Goal: Task Accomplishment & Management: Use online tool/utility

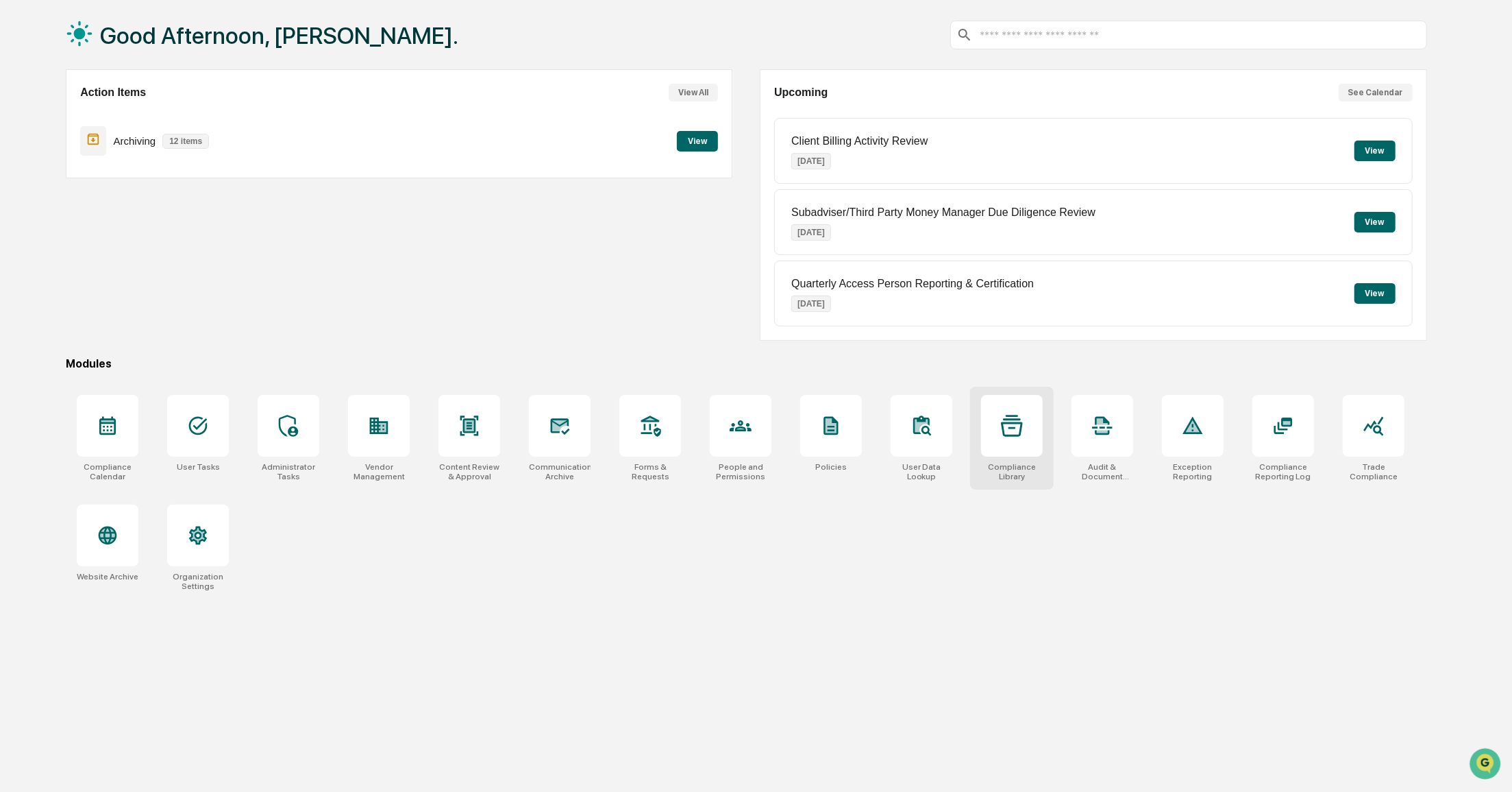
click at [1013, 415] on icon at bounding box center [1012, 425] width 22 height 21
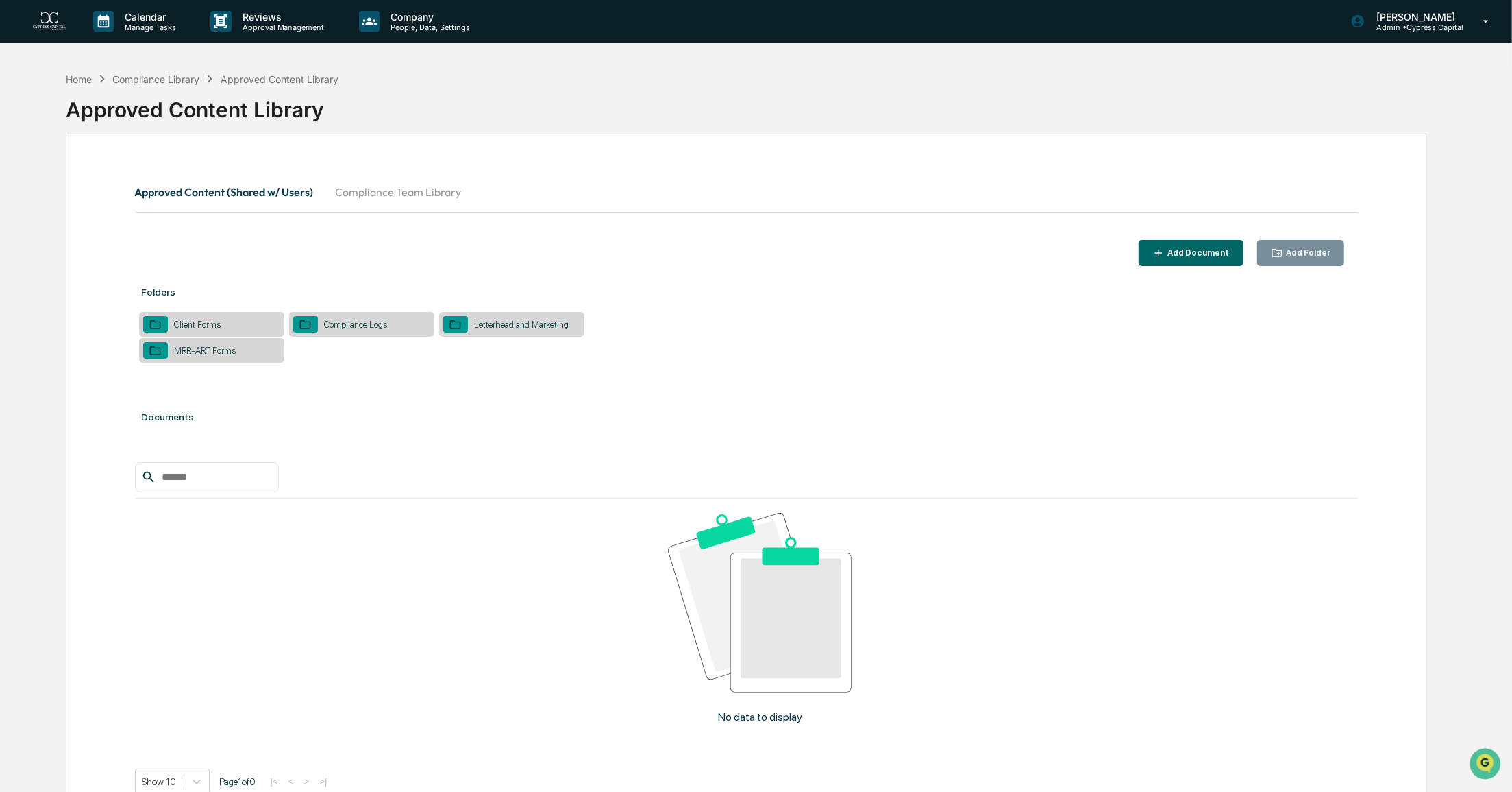
click at [383, 190] on button "Compliance Team Library" at bounding box center [398, 191] width 148 height 33
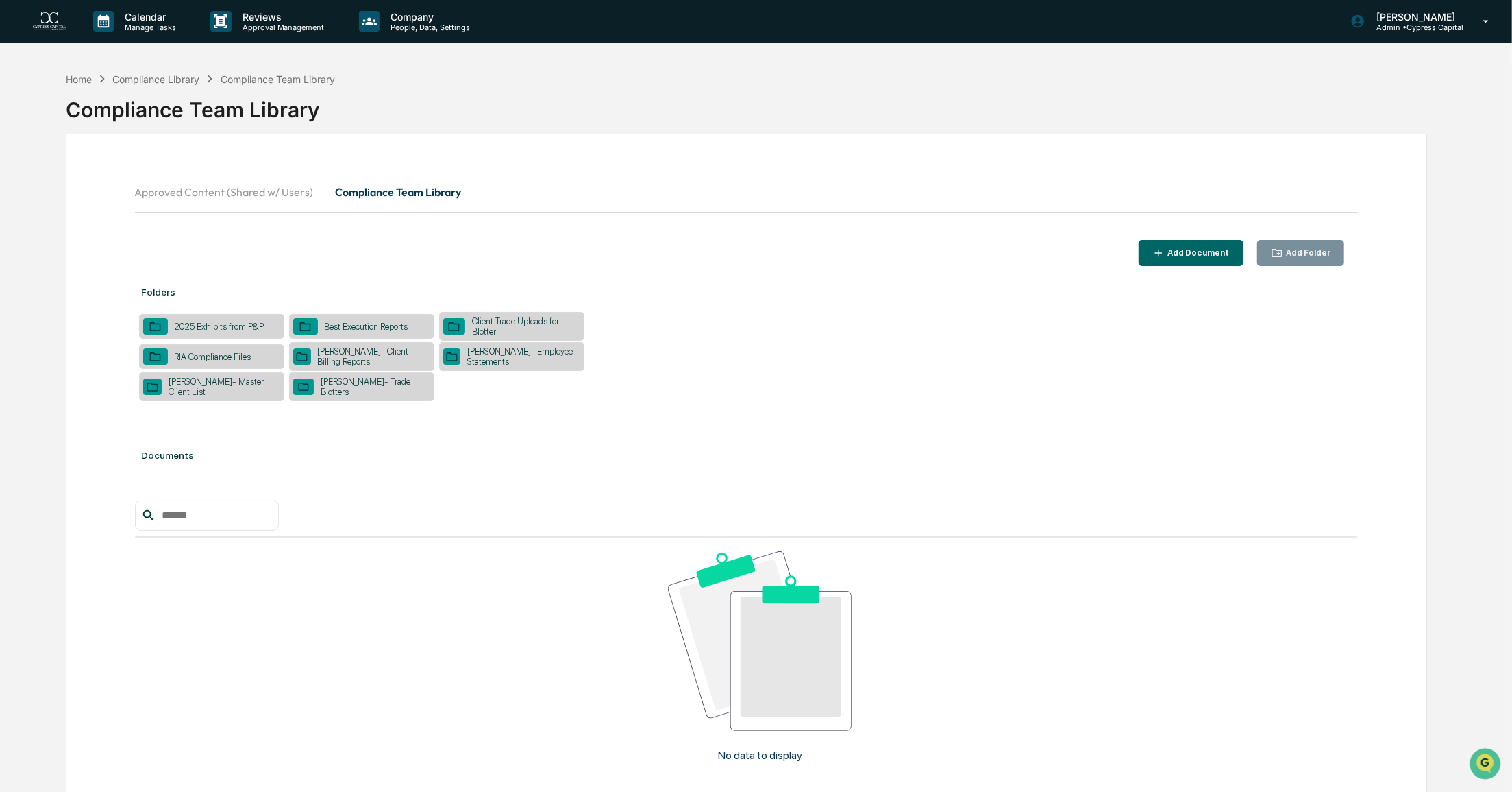
click at [522, 324] on div "Client Trade Uploads for Blotter" at bounding box center [523, 326] width 115 height 21
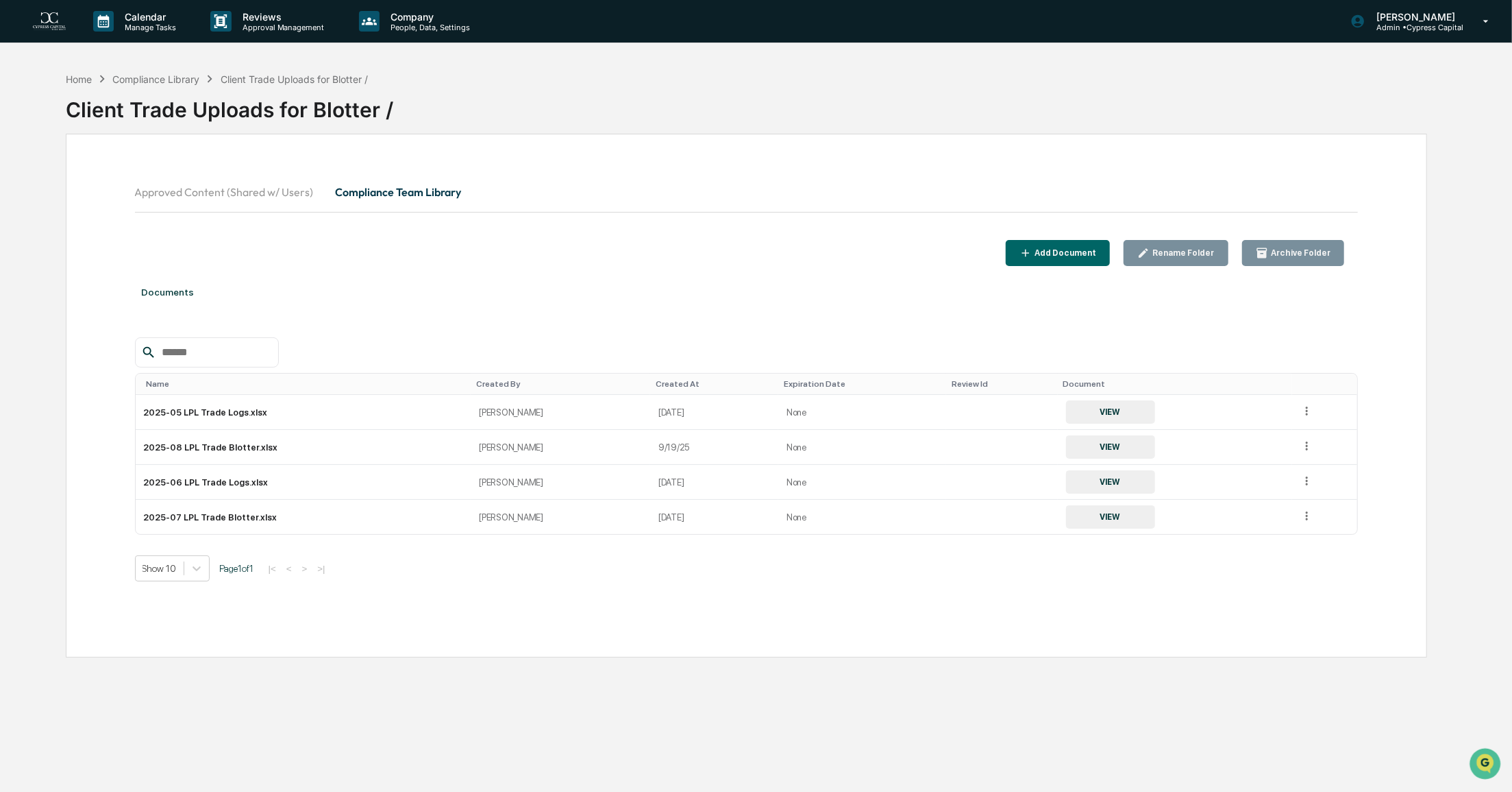
click at [1088, 251] on div "Add Document" at bounding box center [1064, 253] width 64 height 9
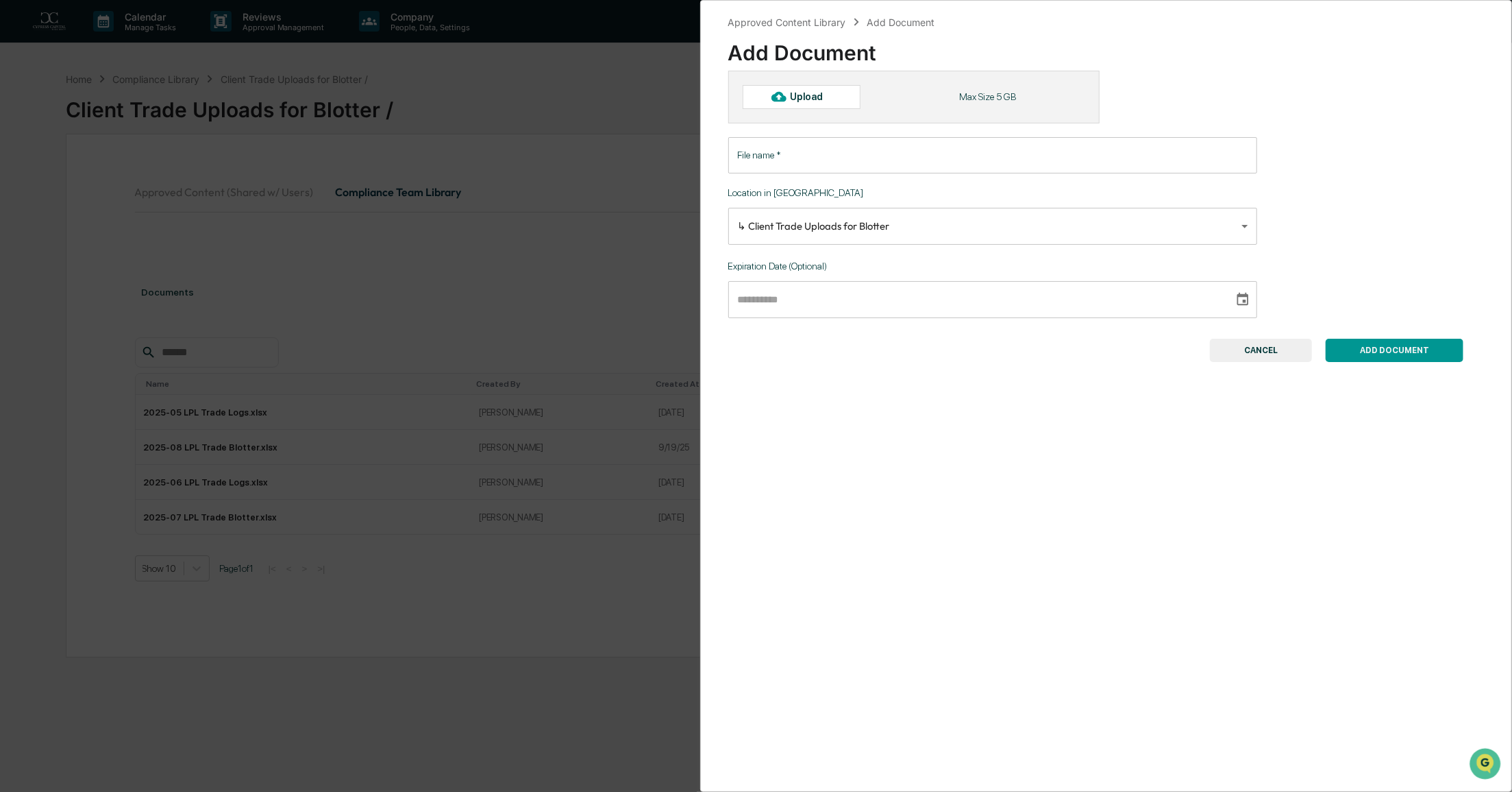
click at [803, 98] on div "Upload" at bounding box center [812, 97] width 44 height 11
type input "**********"
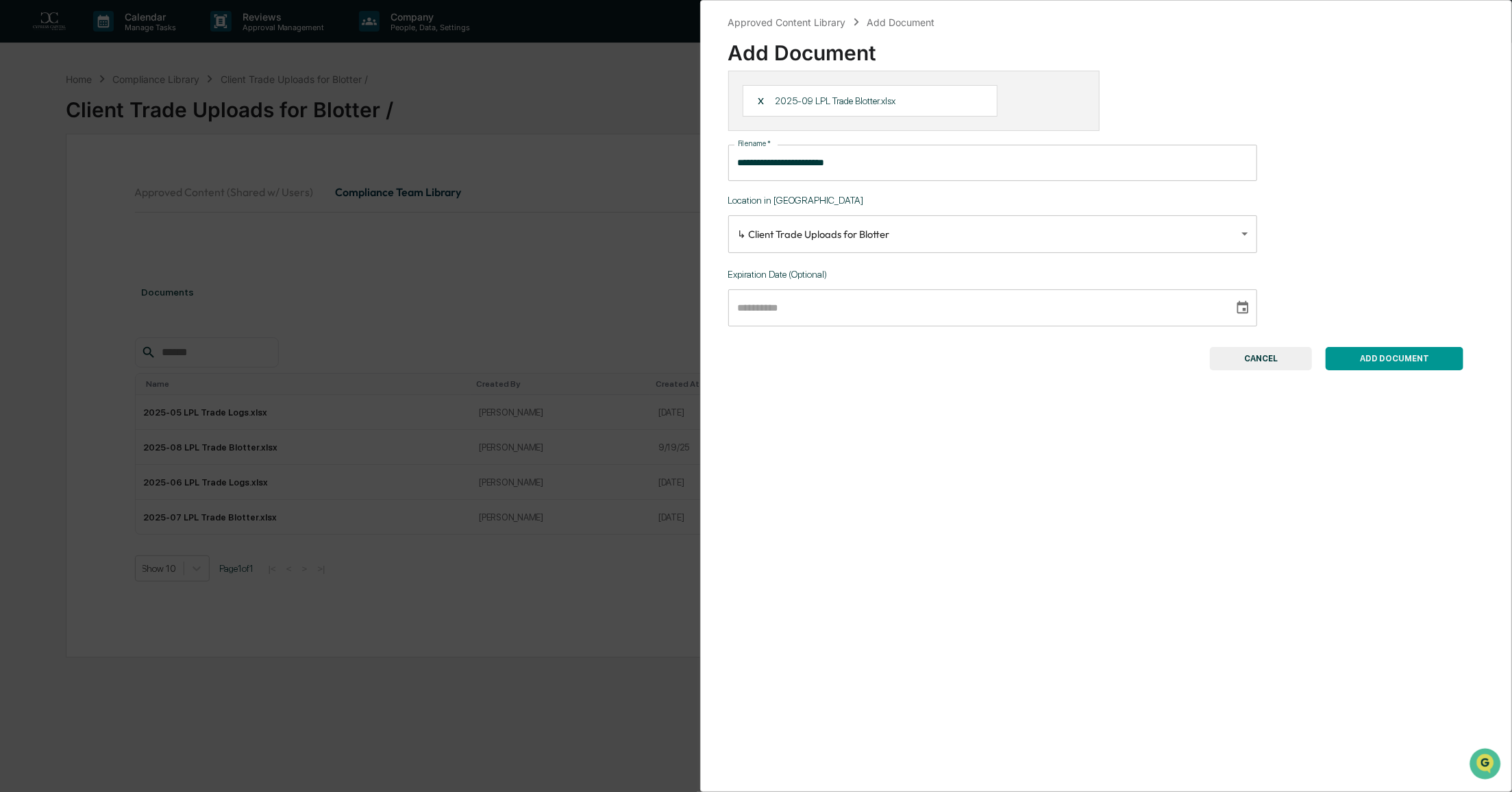
click at [1369, 357] on button "ADD DOCUMENT" at bounding box center [1395, 359] width 138 height 23
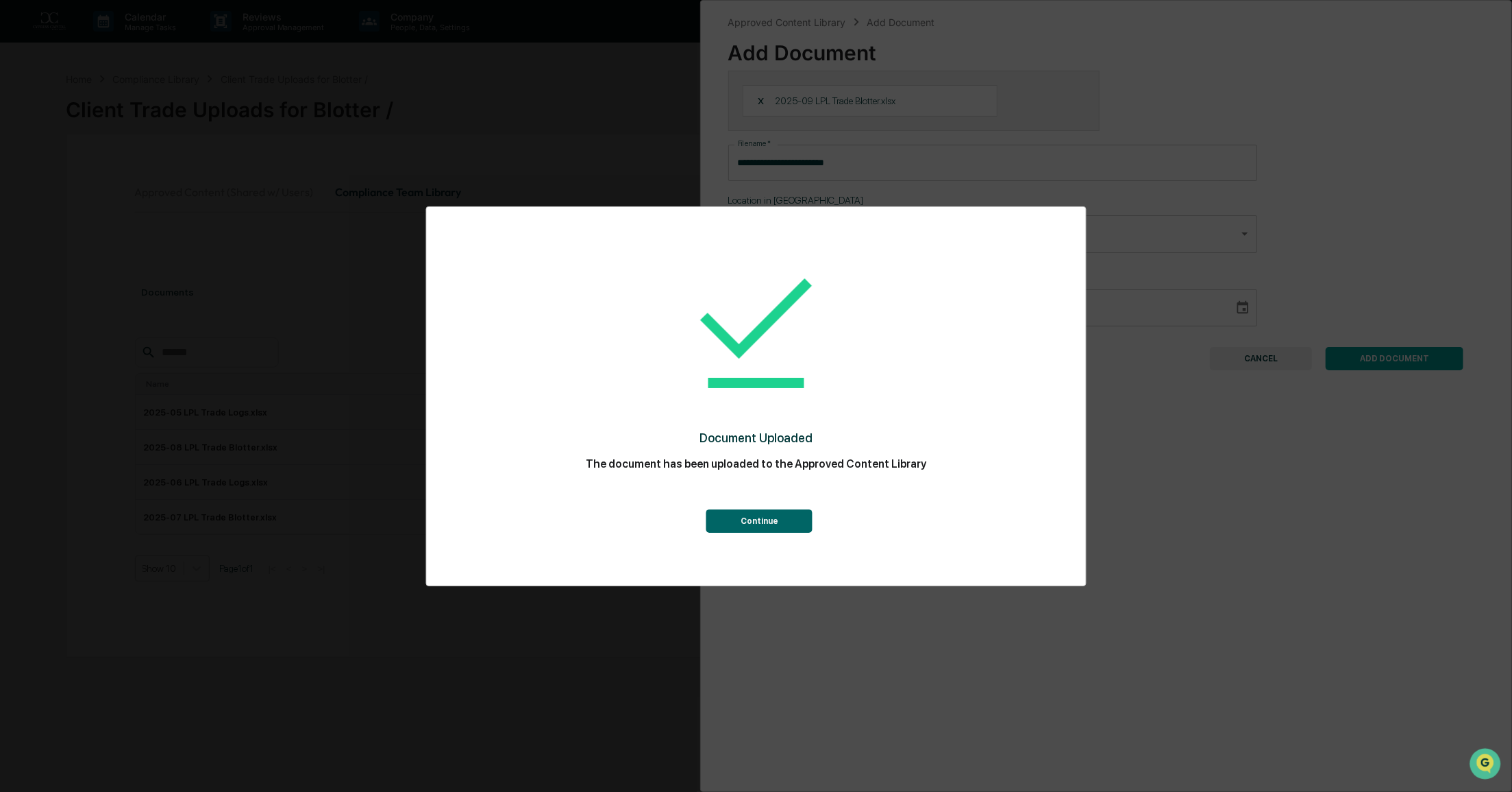
click at [765, 525] on button "Continue" at bounding box center [759, 521] width 106 height 23
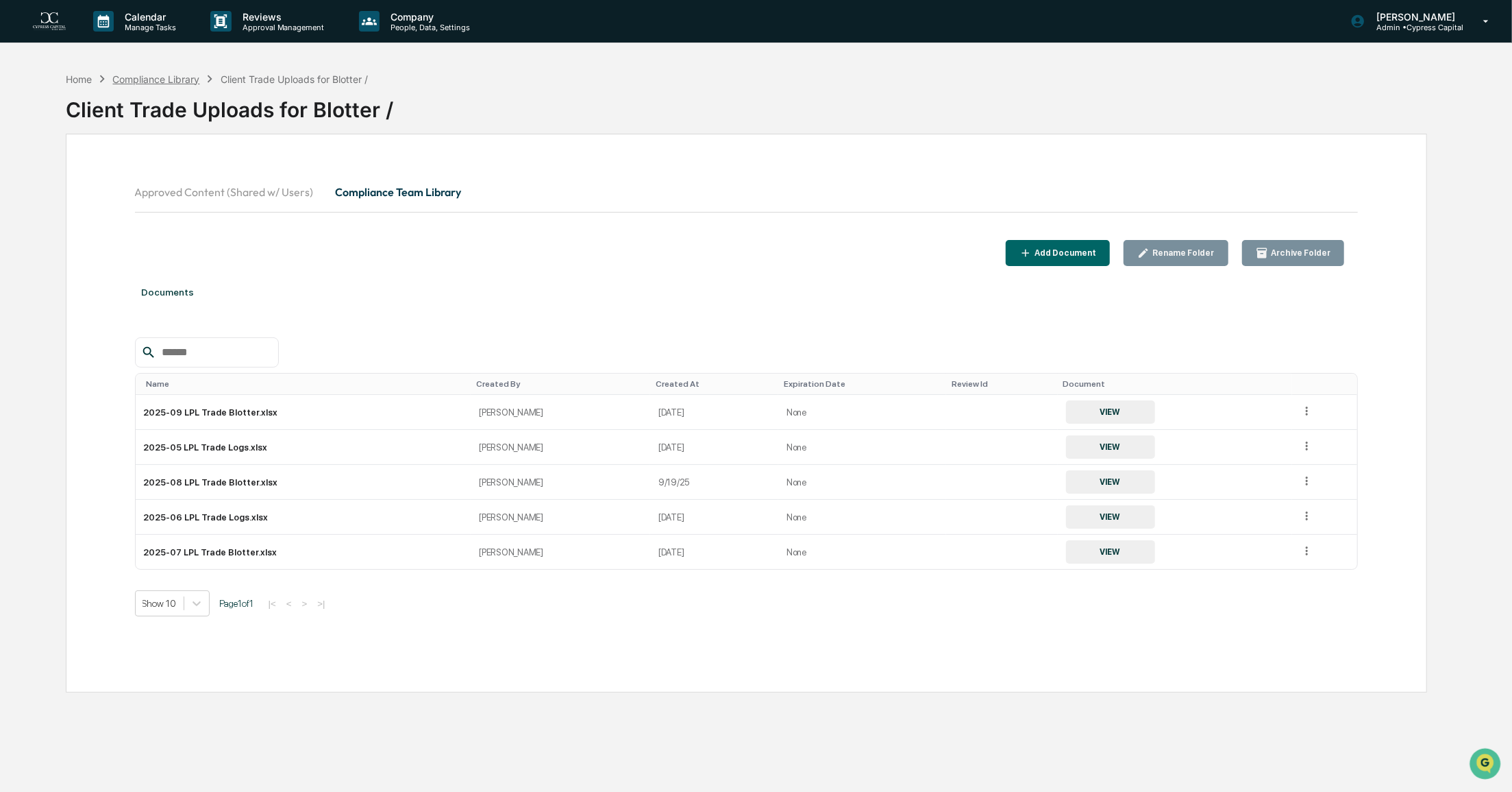
click at [162, 74] on div "Compliance Library" at bounding box center [156, 79] width 87 height 12
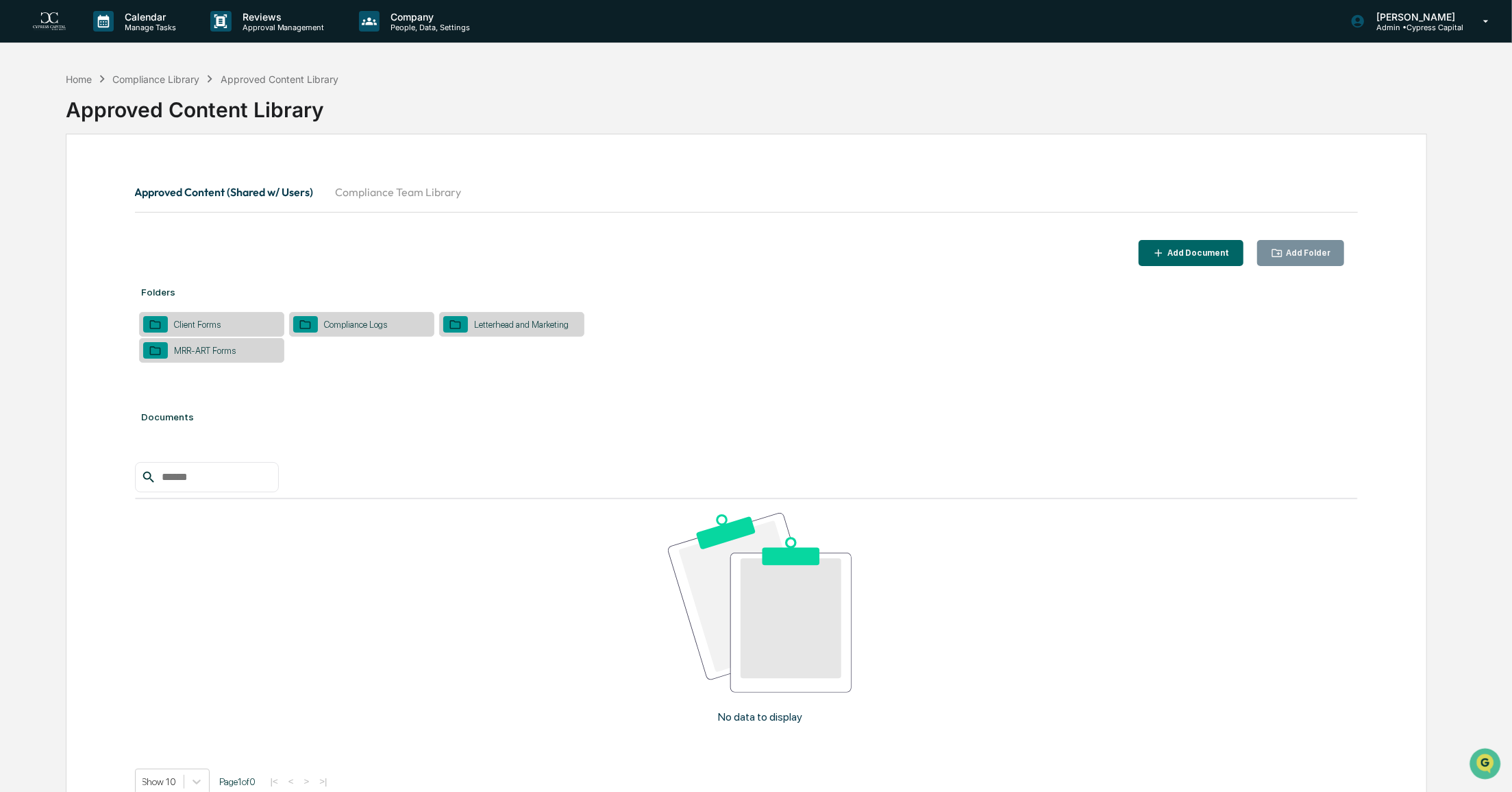
click at [374, 194] on button "Compliance Team Library" at bounding box center [398, 191] width 148 height 33
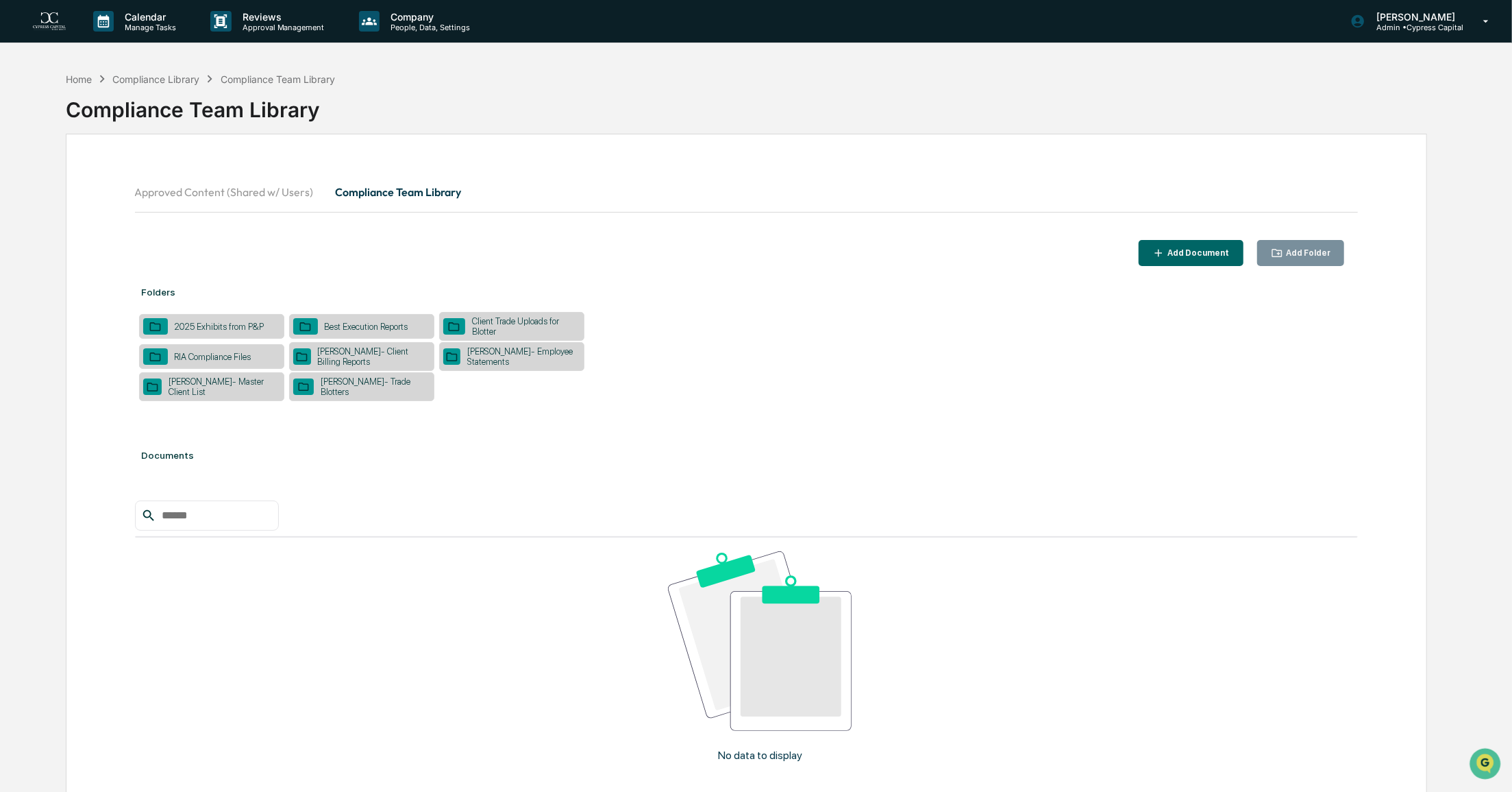
click at [378, 387] on div "[PERSON_NAME]- Trade Blotters" at bounding box center [371, 387] width 115 height 21
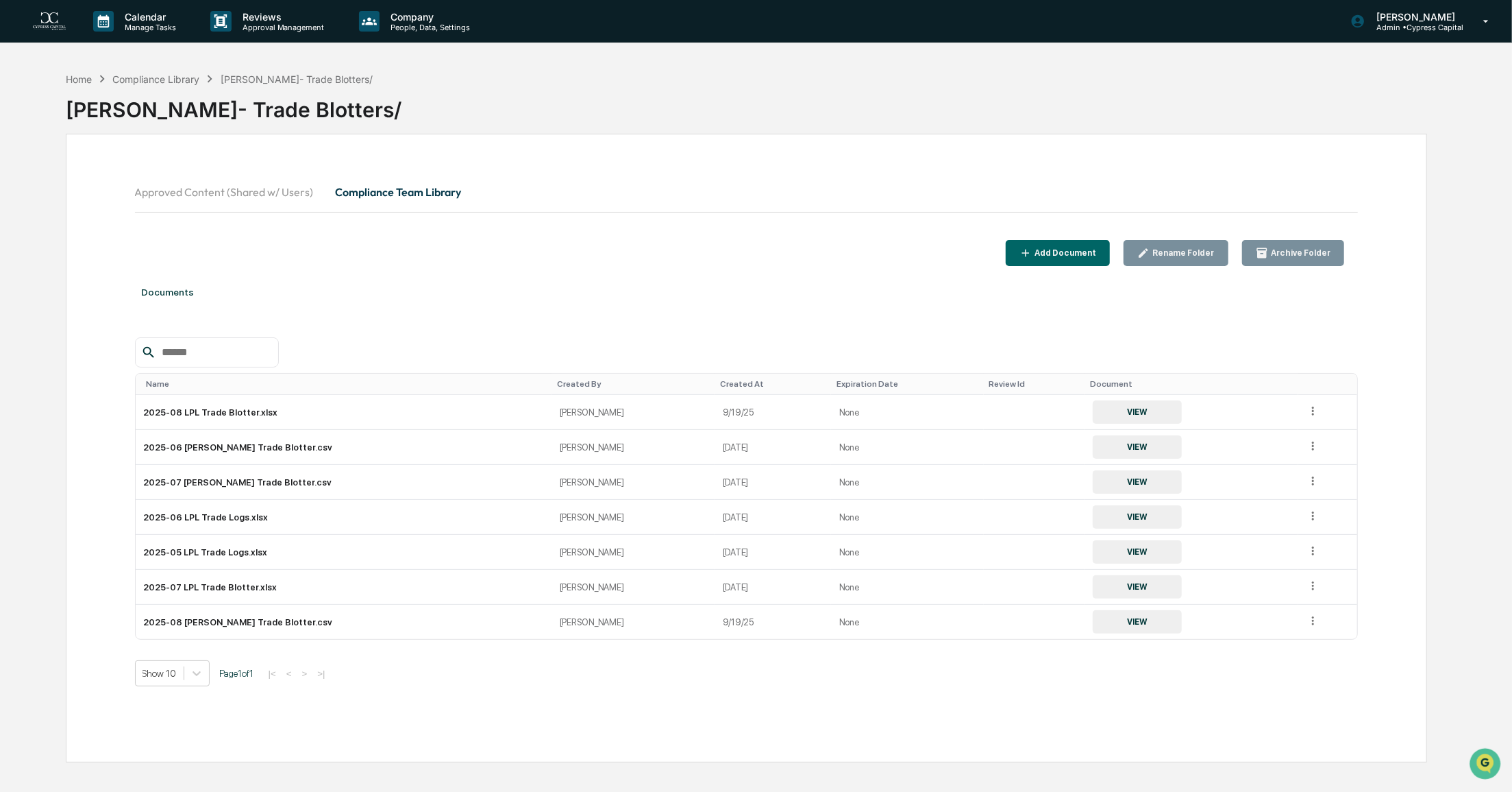
click at [1073, 253] on div "Add Document" at bounding box center [1064, 253] width 64 height 9
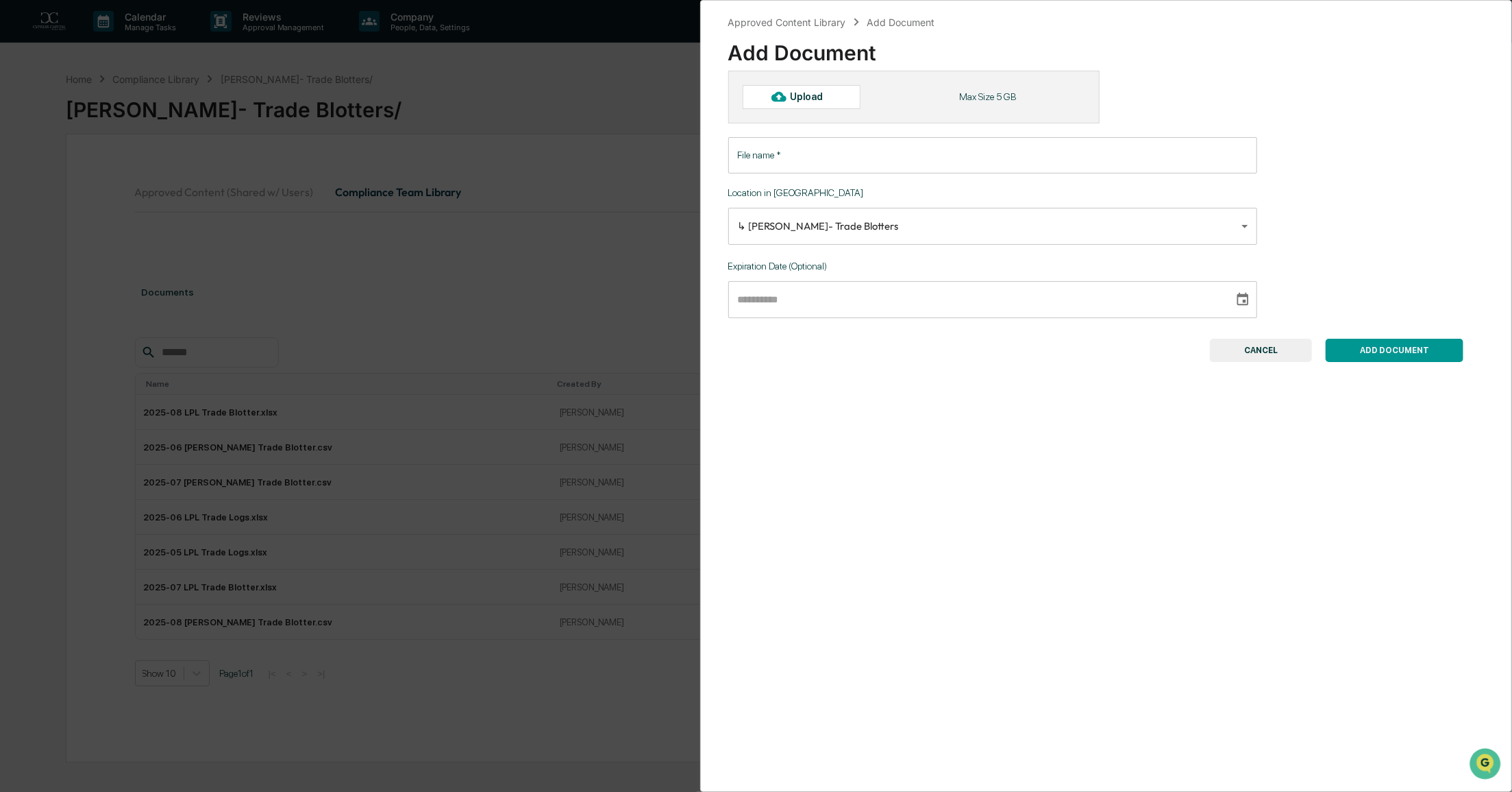
click at [804, 98] on div "Upload" at bounding box center [812, 97] width 44 height 11
type input "**********"
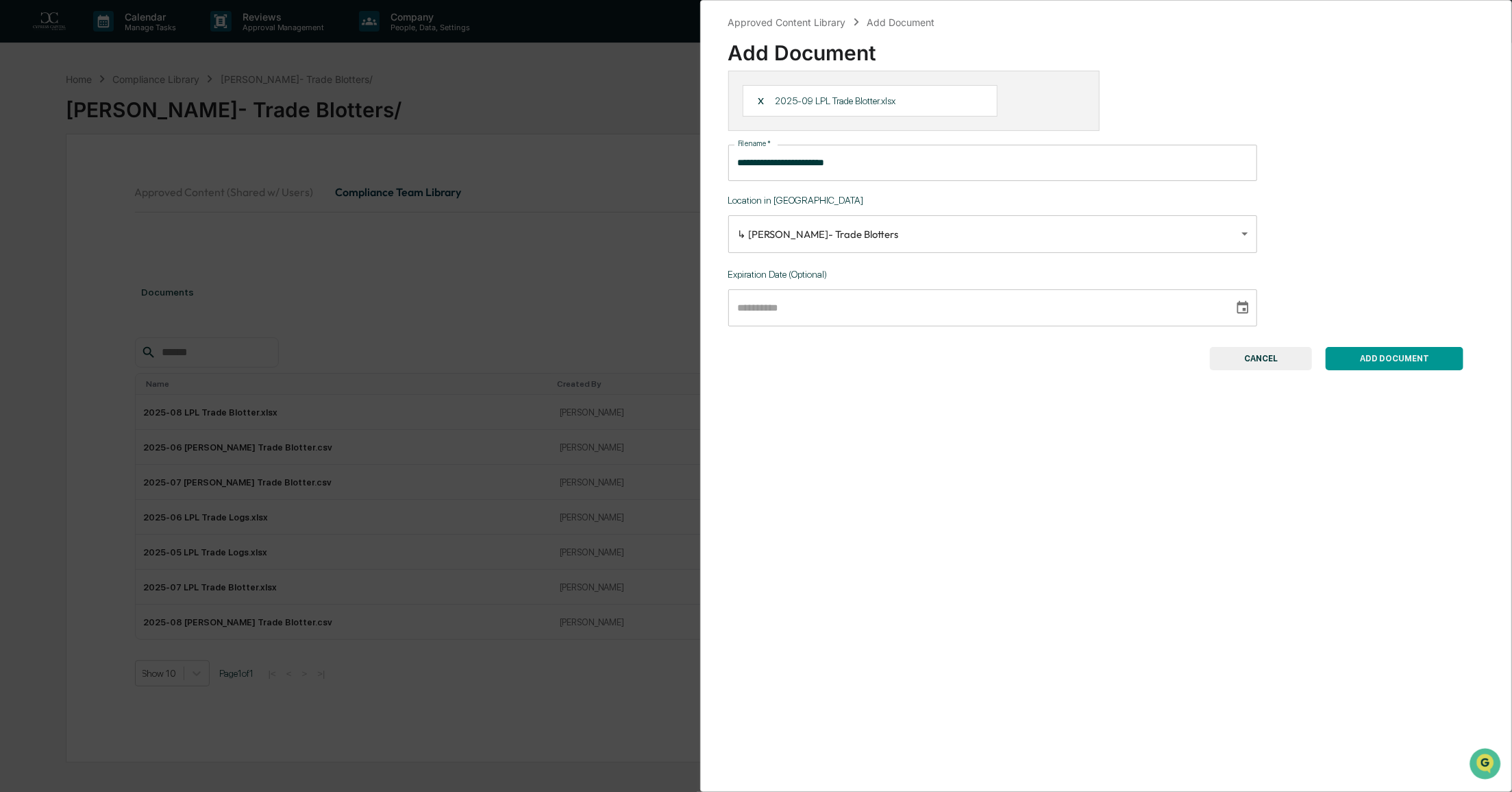
click at [1428, 356] on button "ADD DOCUMENT" at bounding box center [1395, 359] width 138 height 23
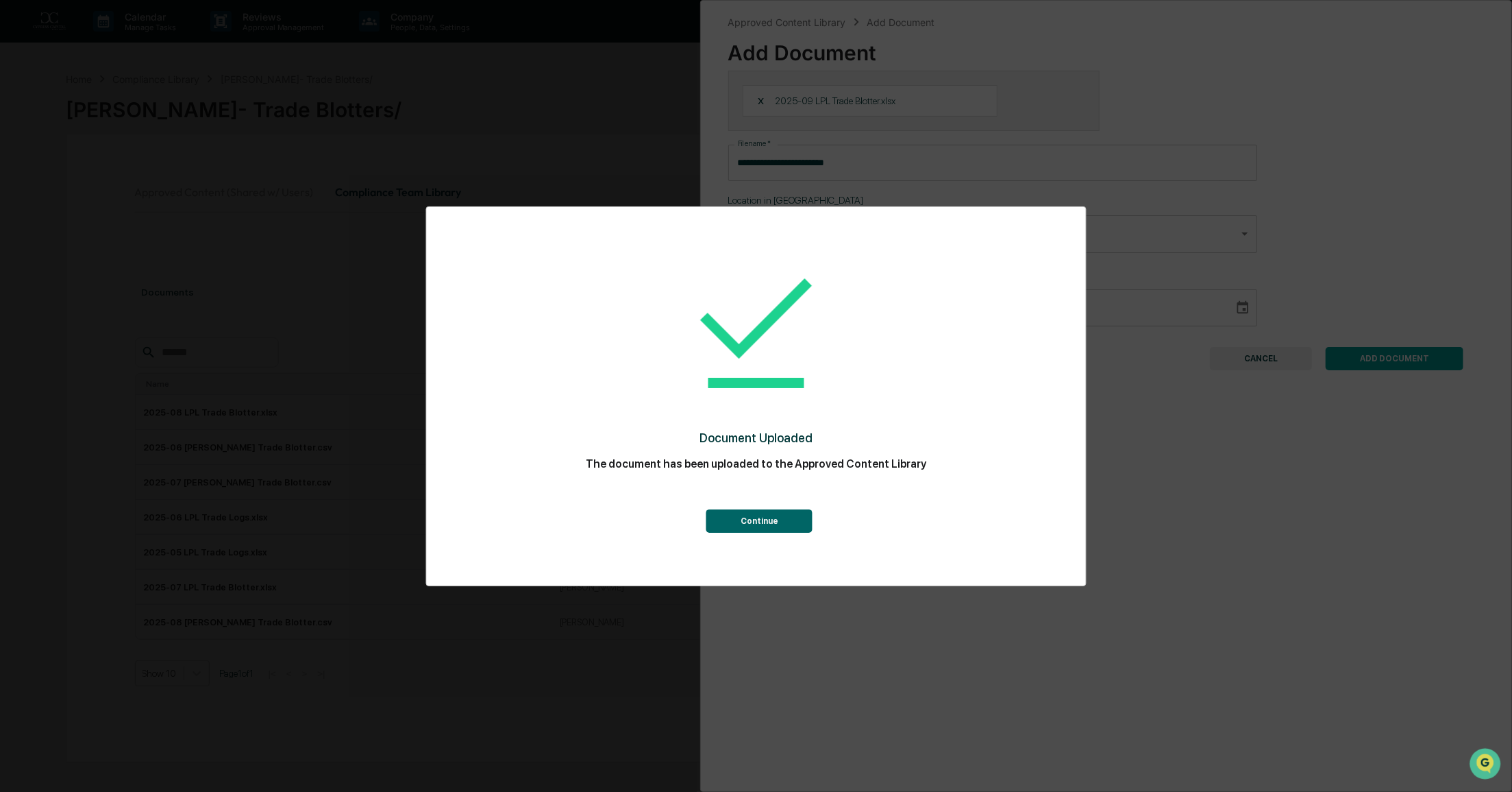
click at [804, 524] on button "Continue" at bounding box center [759, 521] width 106 height 23
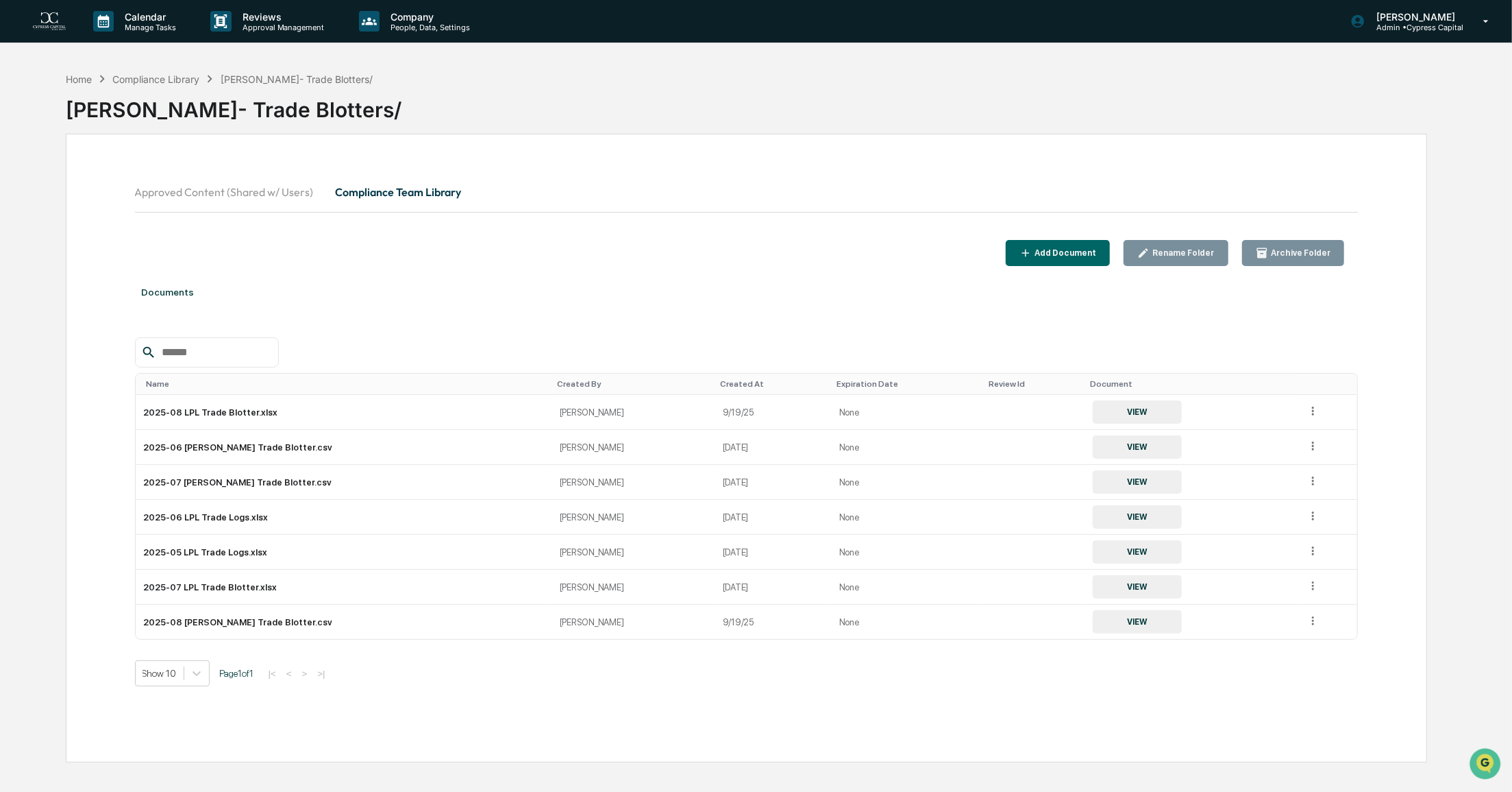
click at [1096, 253] on div "Add Document" at bounding box center [1064, 253] width 64 height 9
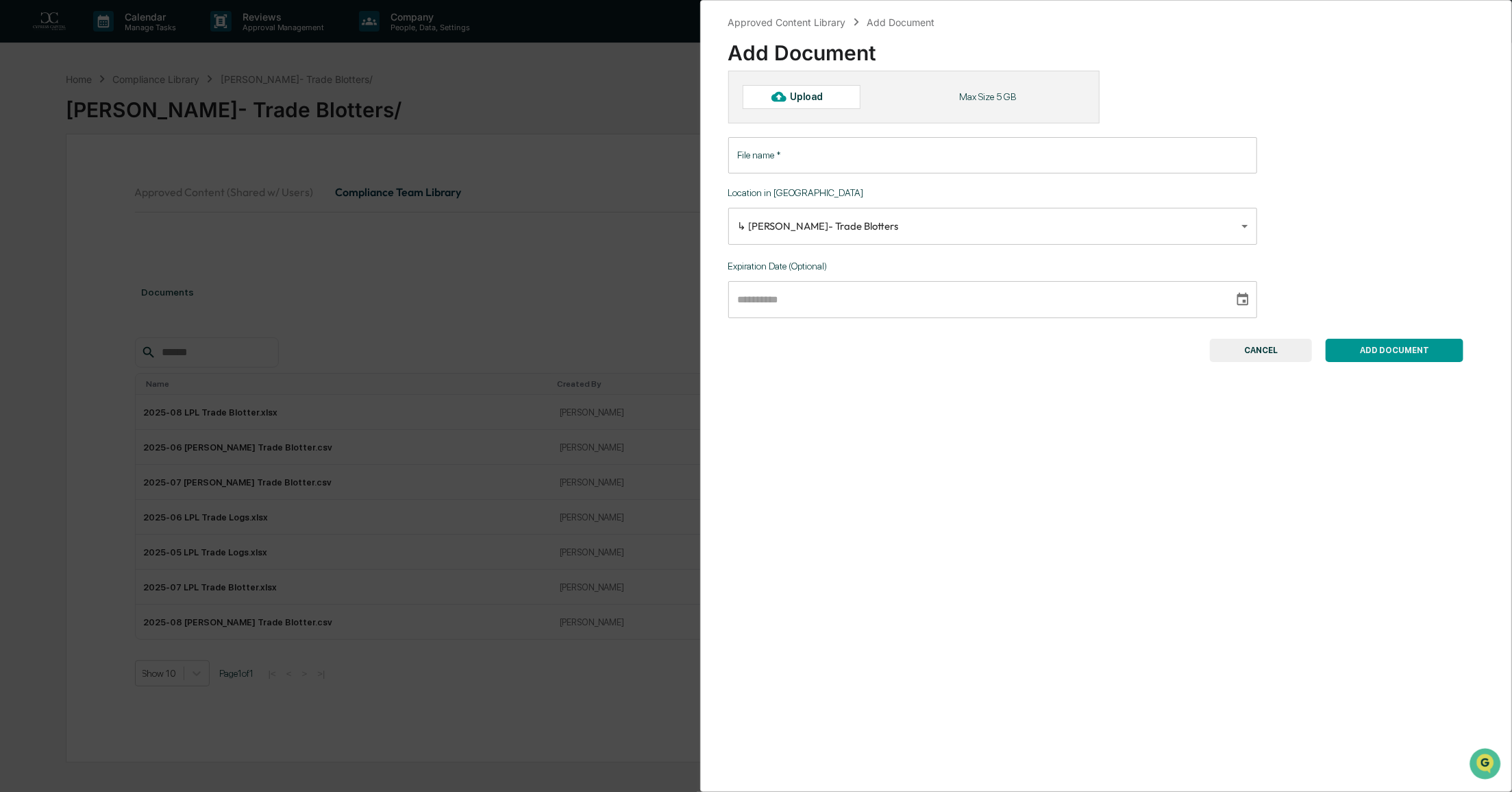
click at [816, 96] on div "Upload" at bounding box center [812, 97] width 44 height 11
type input "**********"
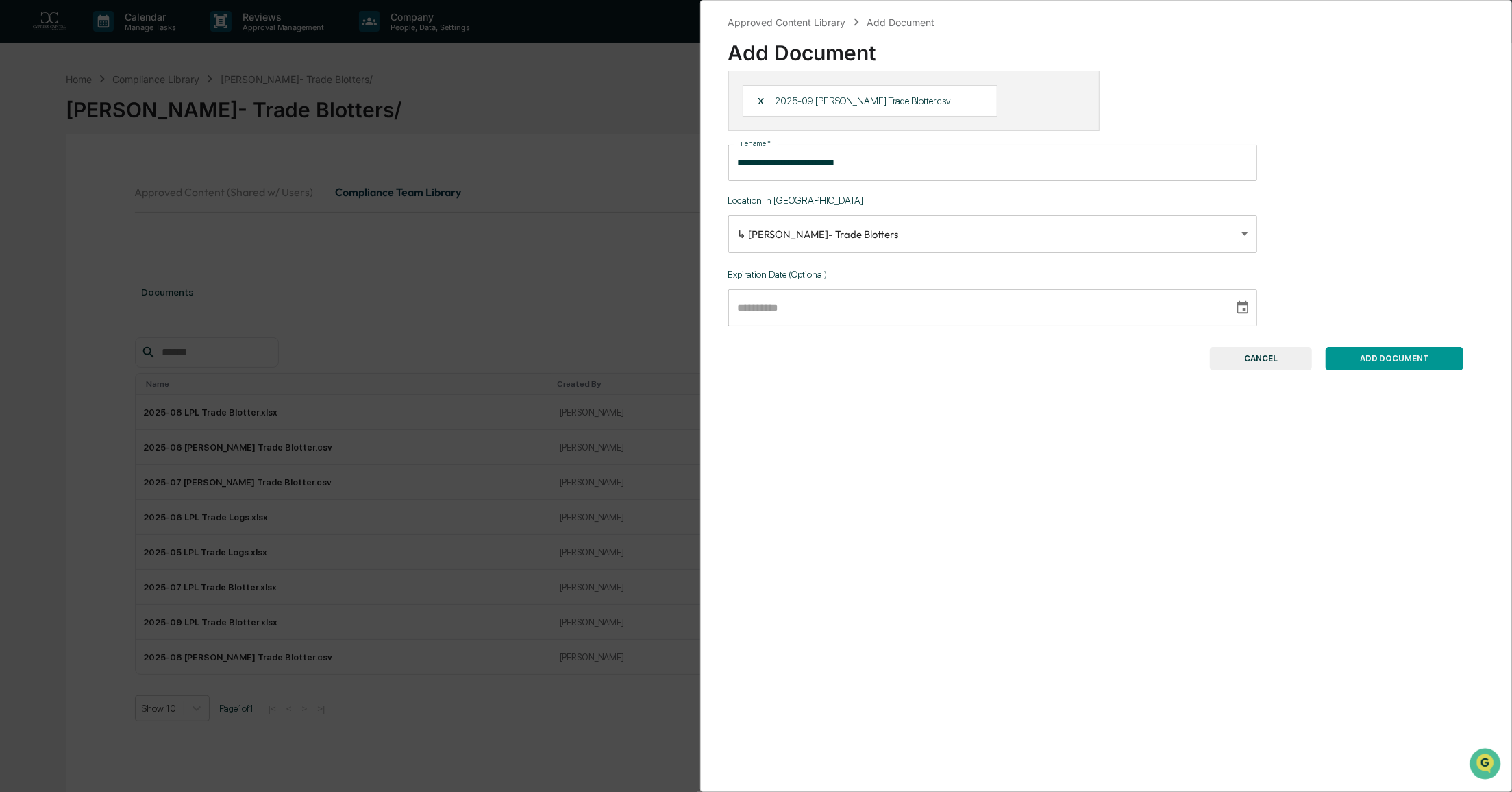
click at [1397, 359] on button "ADD DOCUMENT" at bounding box center [1395, 359] width 138 height 23
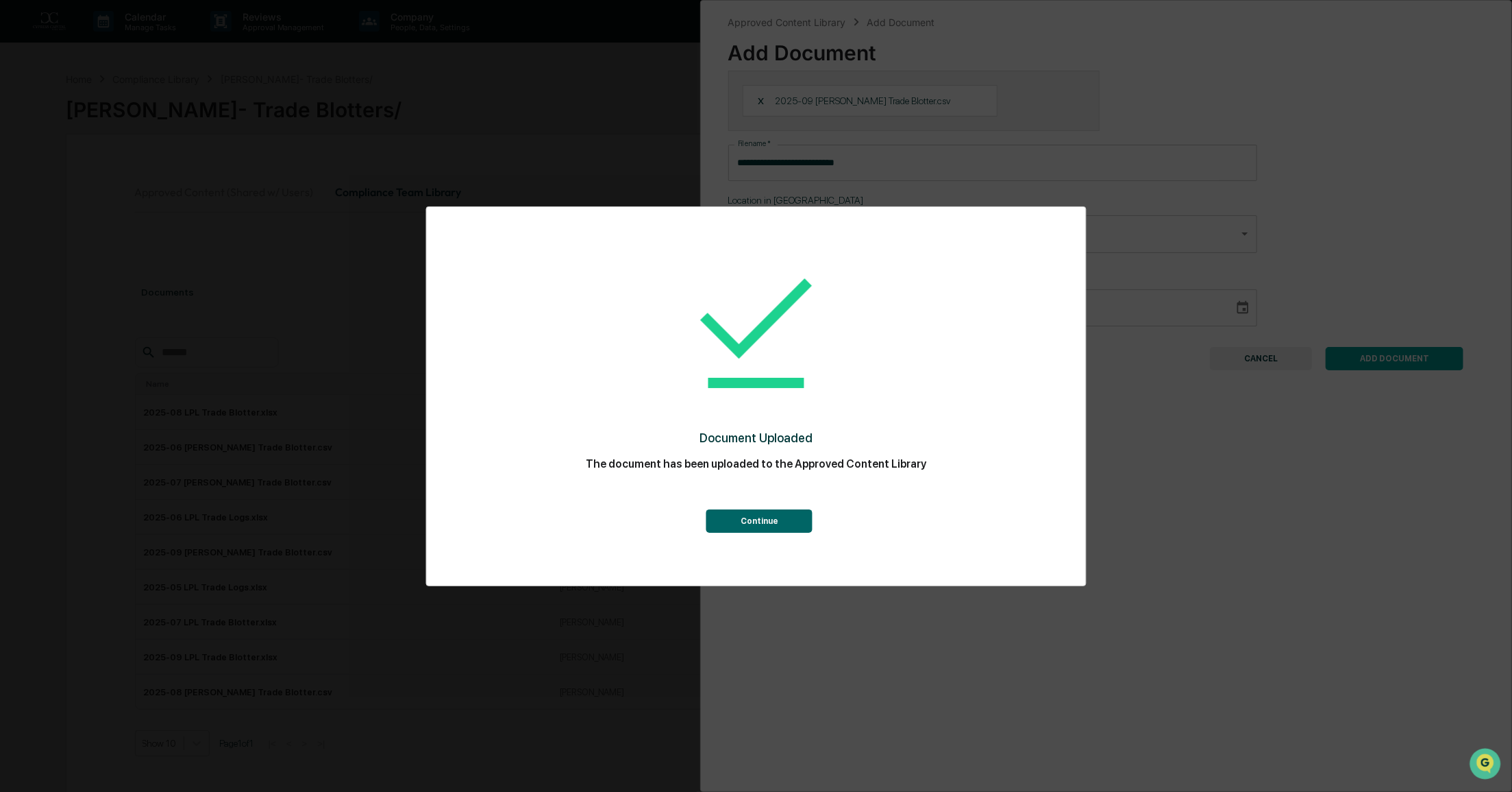
click at [765, 528] on button "Continue" at bounding box center [759, 521] width 106 height 23
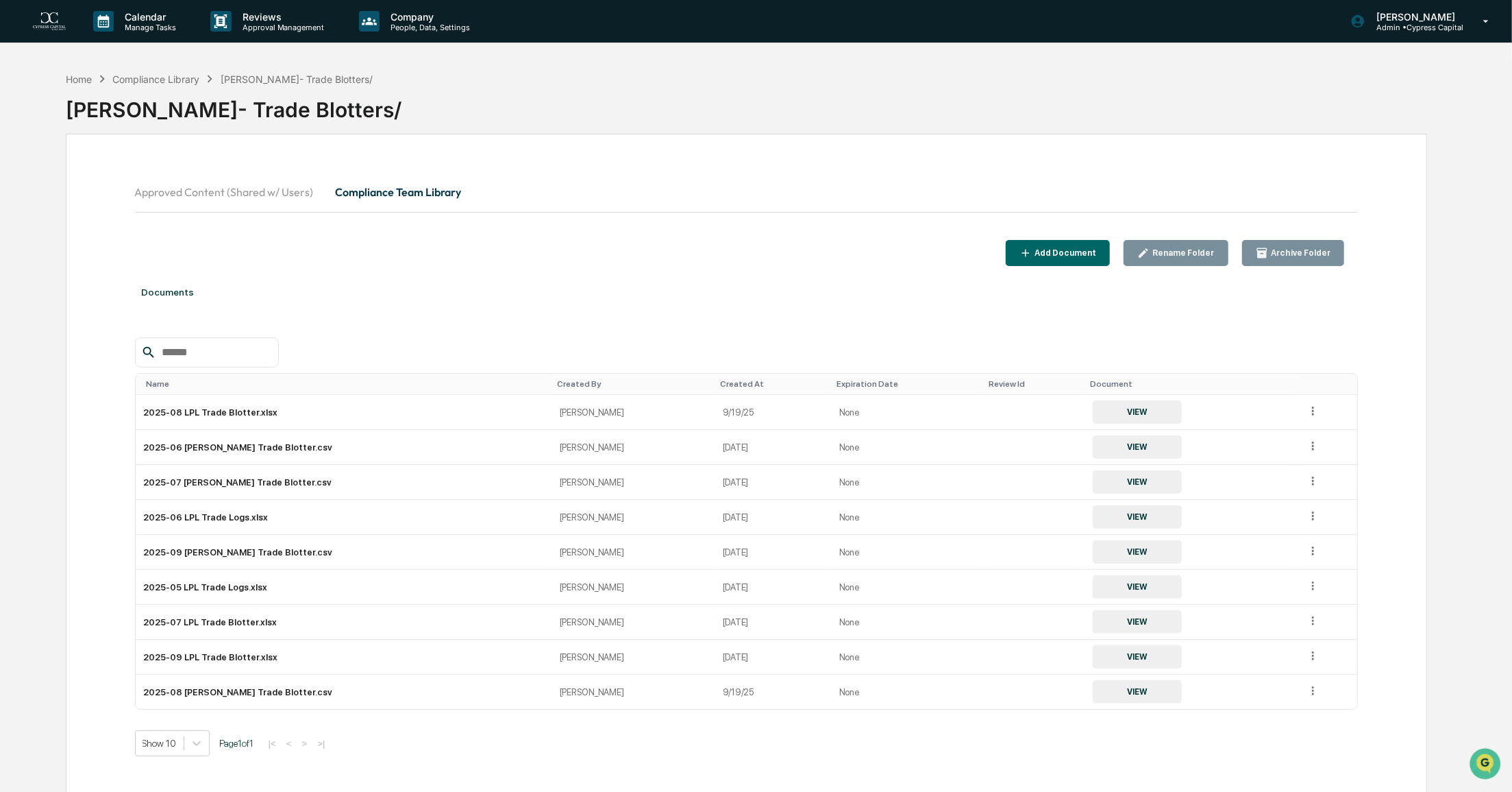
click at [720, 382] on div "Created At" at bounding box center [773, 384] width 105 height 9
click at [713, 382] on div "Created At ▲" at bounding box center [772, 384] width 118 height 9
click at [1099, 411] on button "VIEW" at bounding box center [1140, 412] width 89 height 23
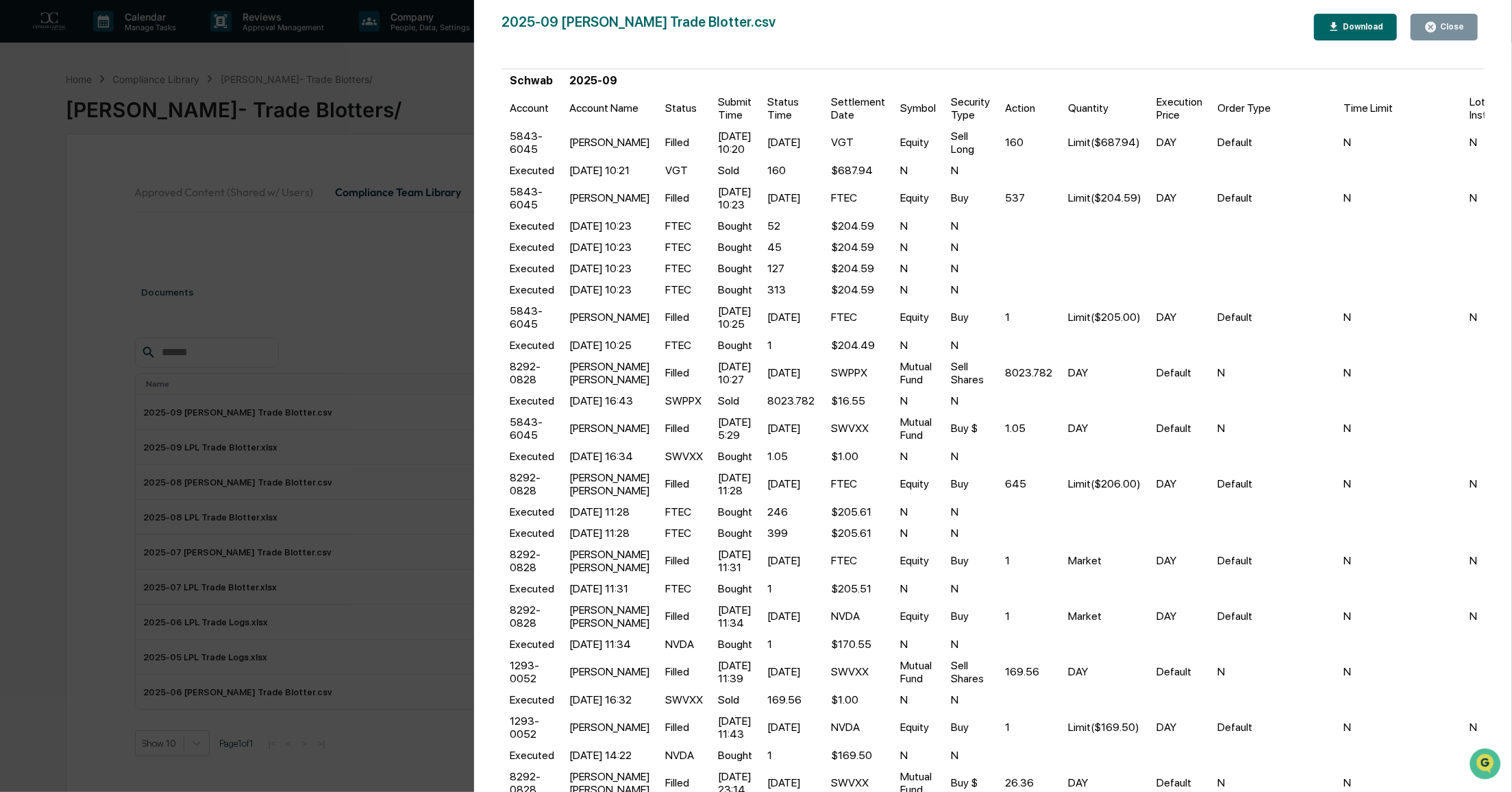
click at [1428, 33] on icon "button" at bounding box center [1431, 27] width 13 height 13
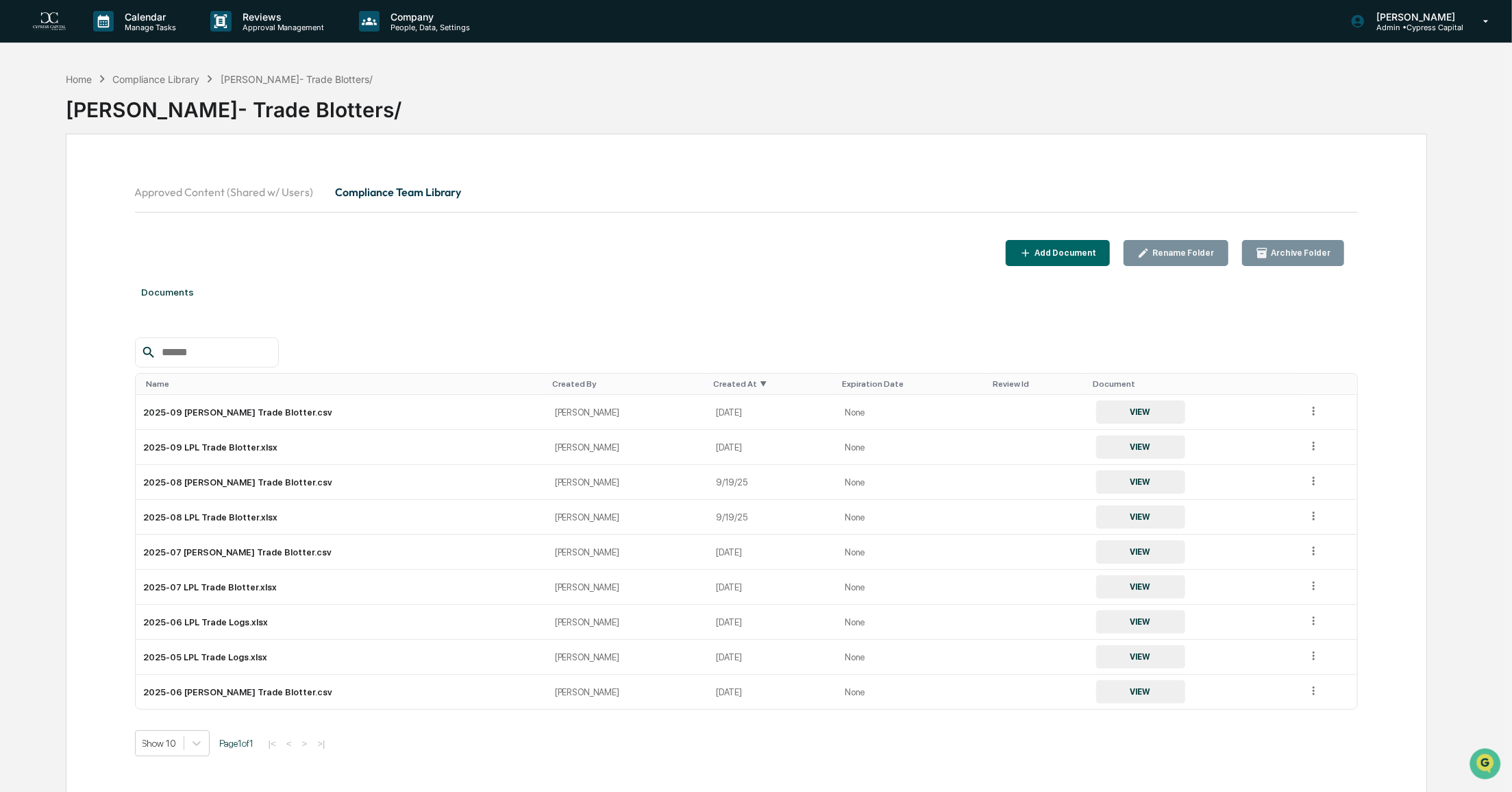
click at [710, 301] on div "Documents" at bounding box center [747, 292] width 1224 height 39
click at [178, 81] on div "Compliance Library" at bounding box center [156, 79] width 87 height 12
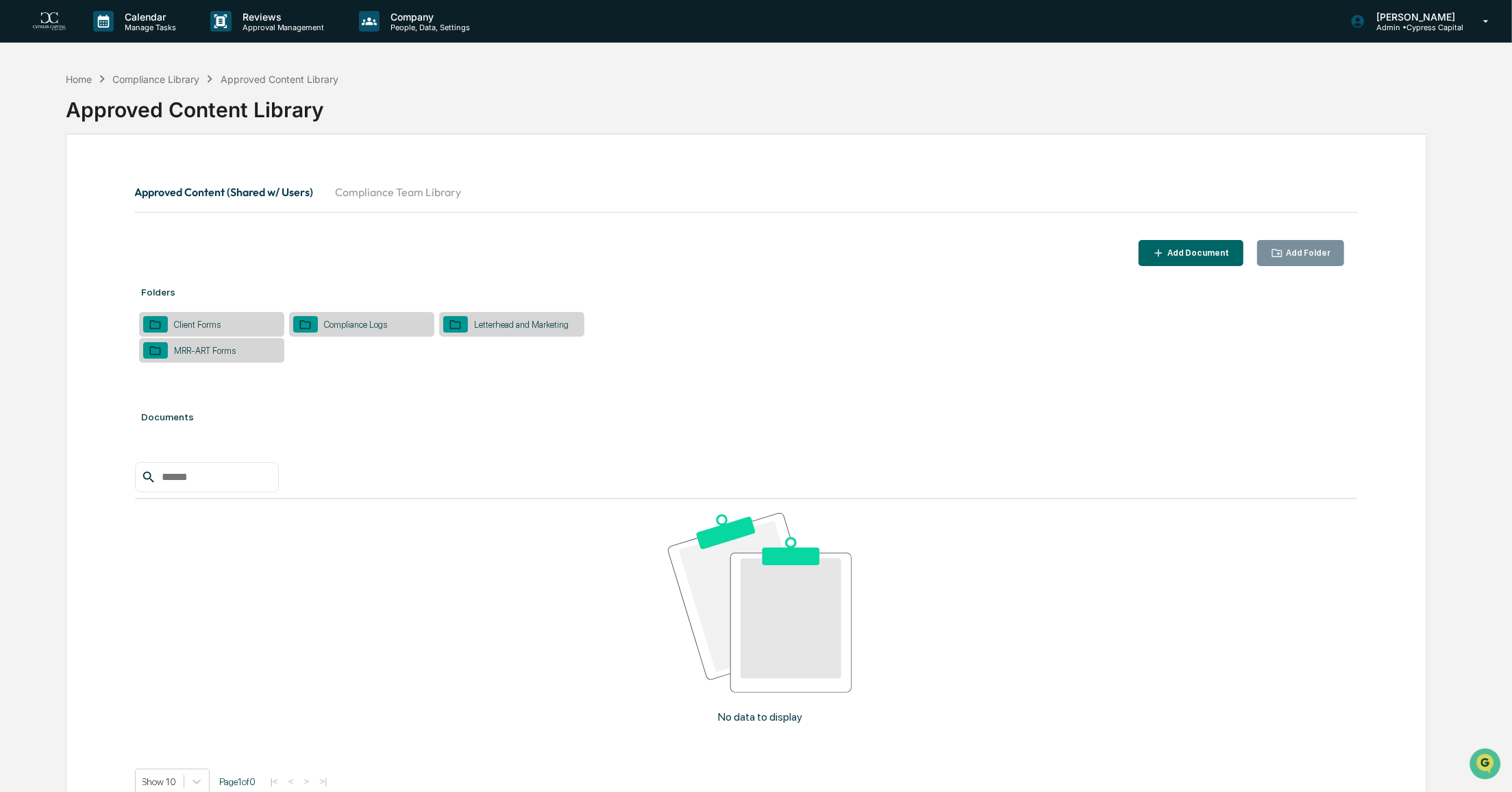
click at [414, 193] on button "Compliance Team Library" at bounding box center [398, 191] width 148 height 33
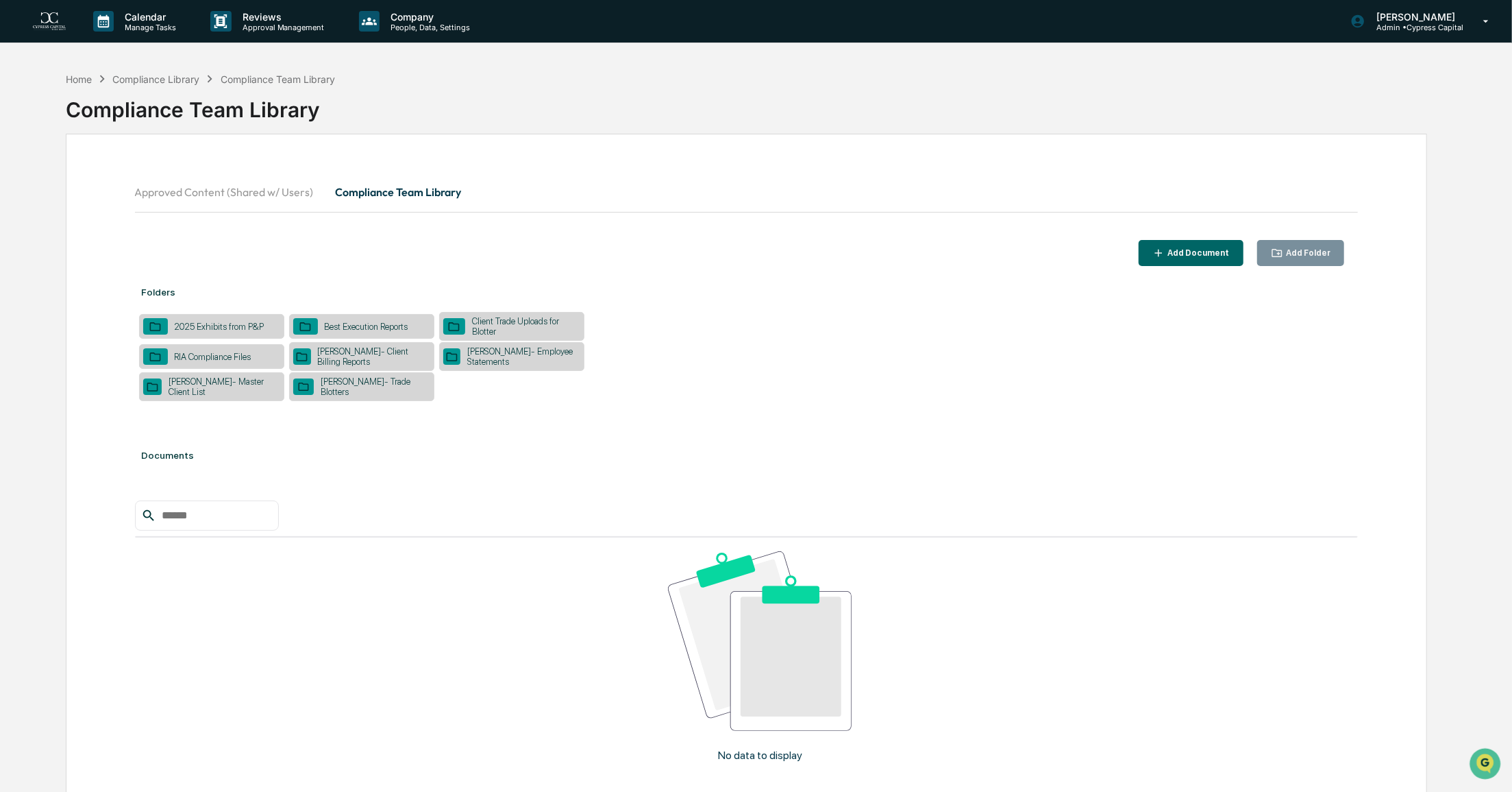
click at [386, 364] on div "[PERSON_NAME]- Client Billing Reports" at bounding box center [362, 356] width 146 height 29
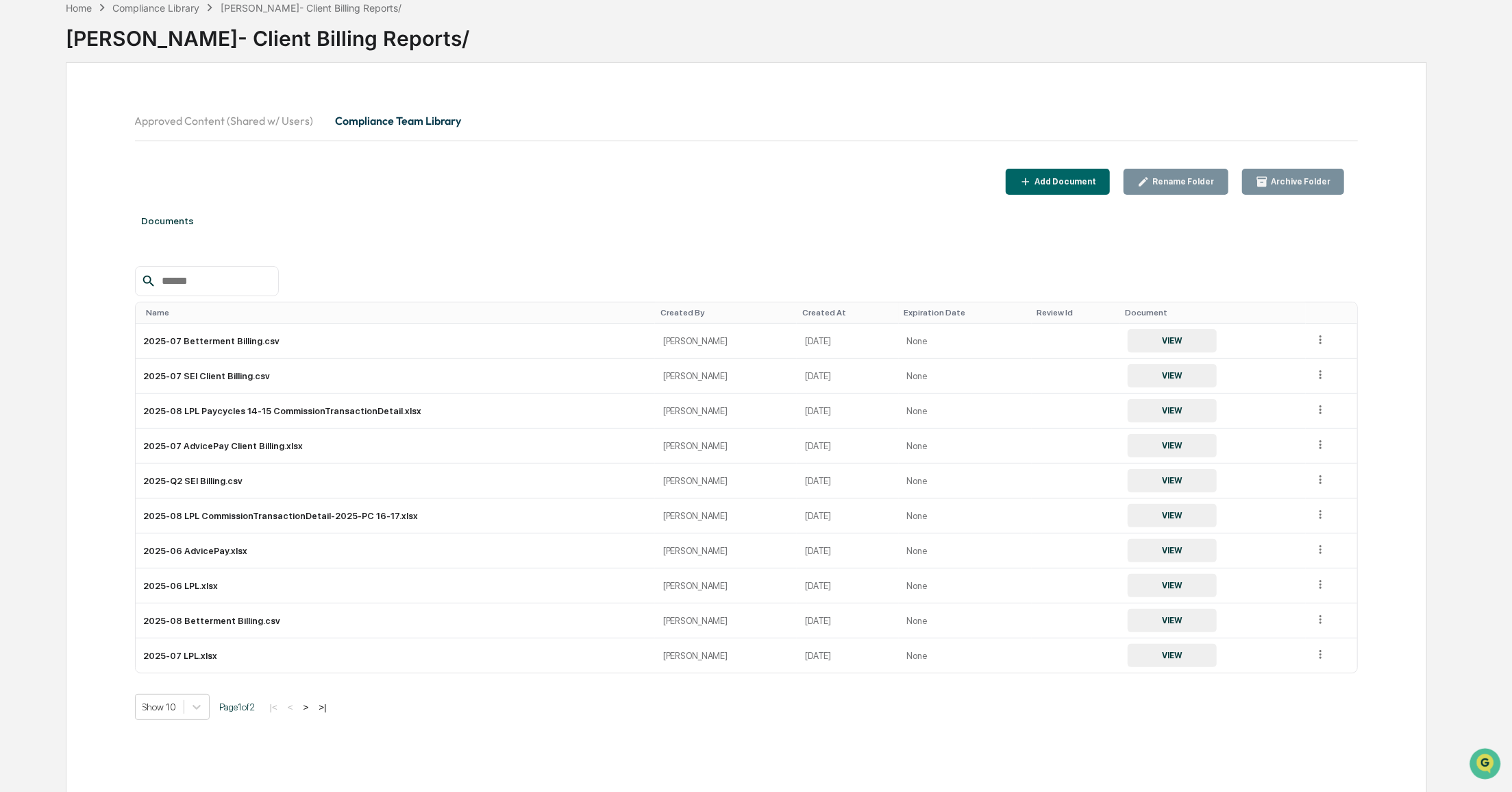
scroll to position [72, 0]
click at [1482, 759] on img "Open customer support" at bounding box center [1485, 763] width 34 height 27
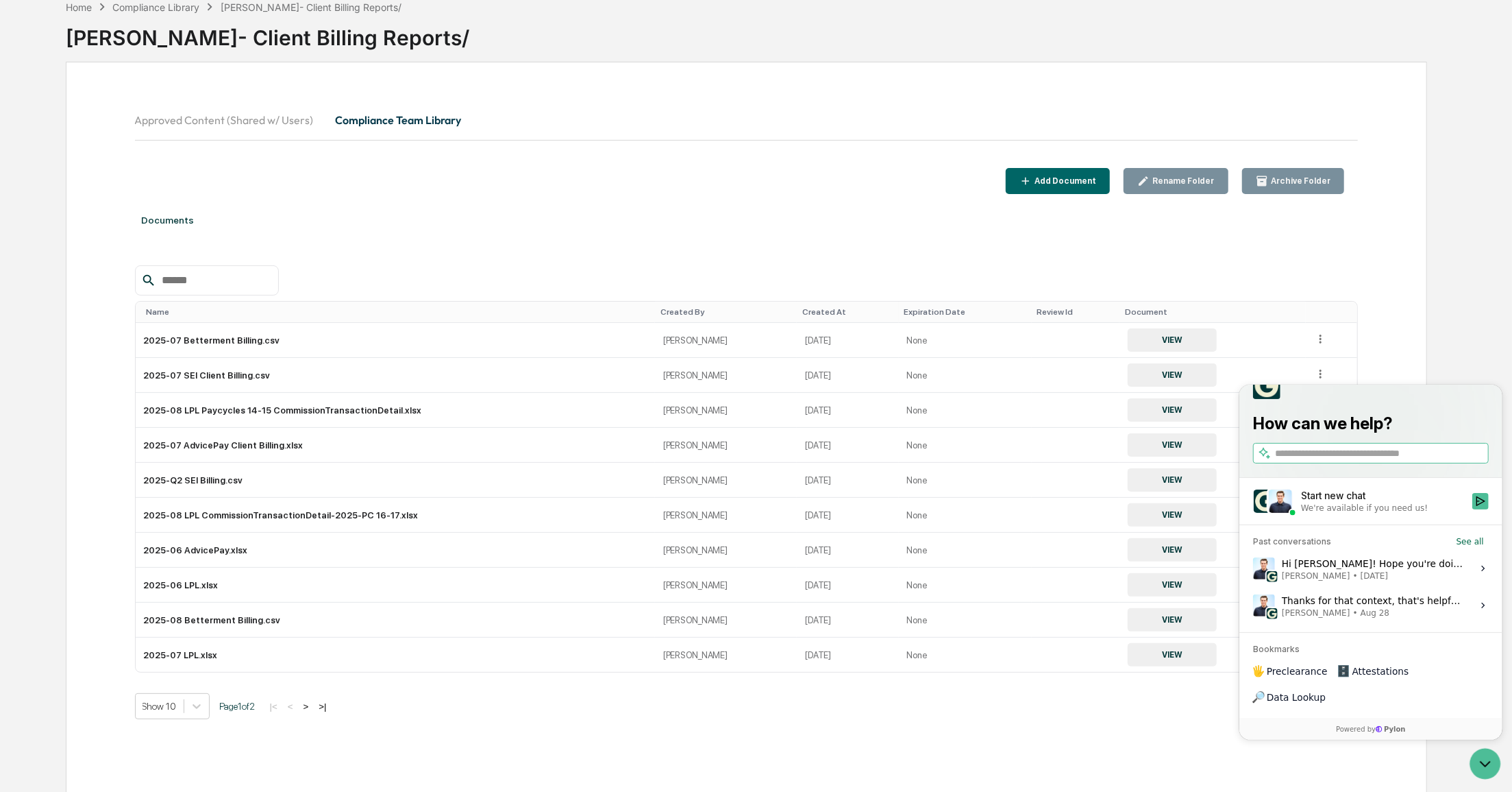
click at [1399, 580] on span "[PERSON_NAME] • [DATE]" at bounding box center [1372, 575] width 182 height 11
click at [1253, 568] on button "View issue" at bounding box center [1252, 567] width 1 height 1
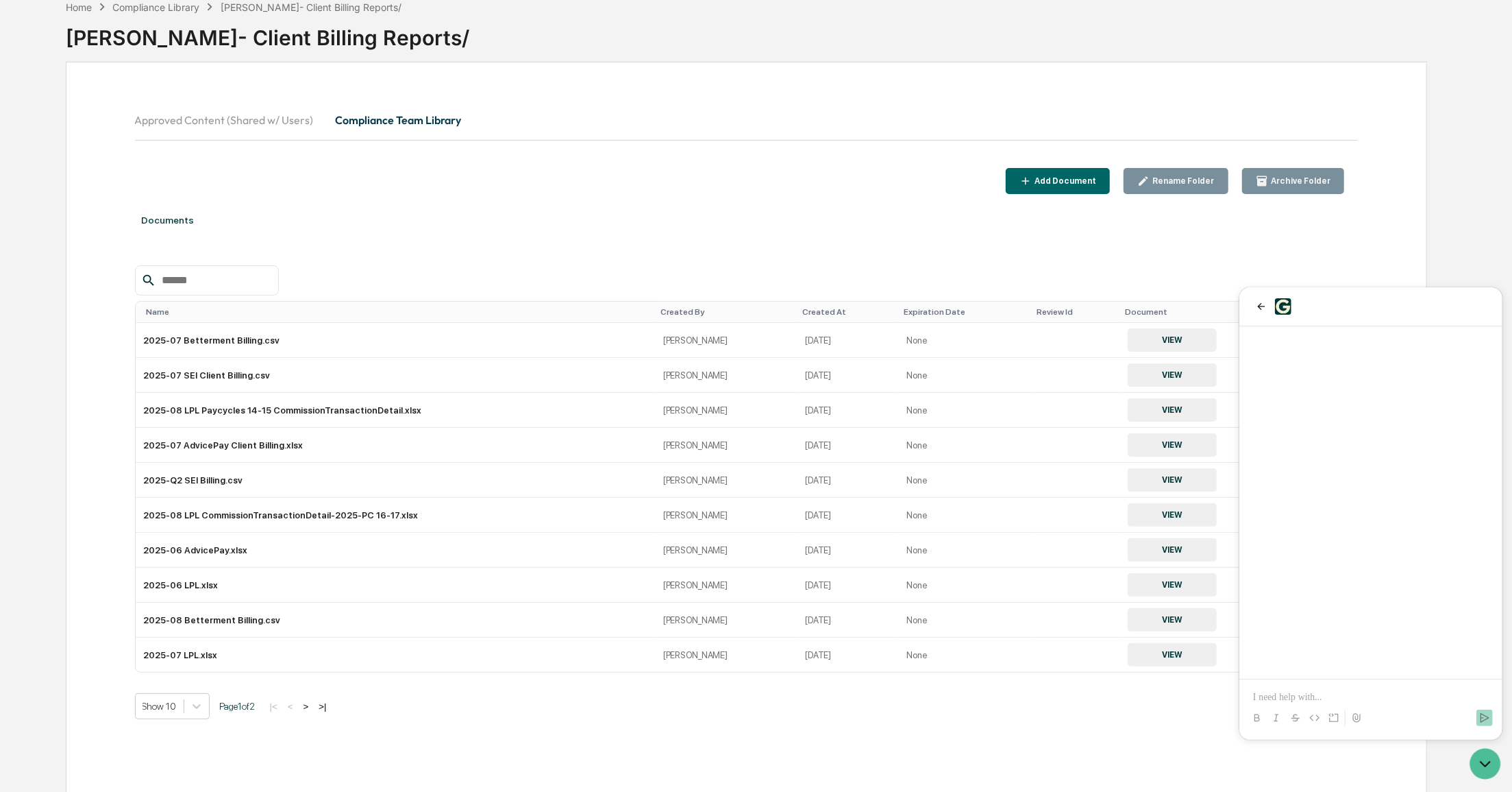
scroll to position [3, 0]
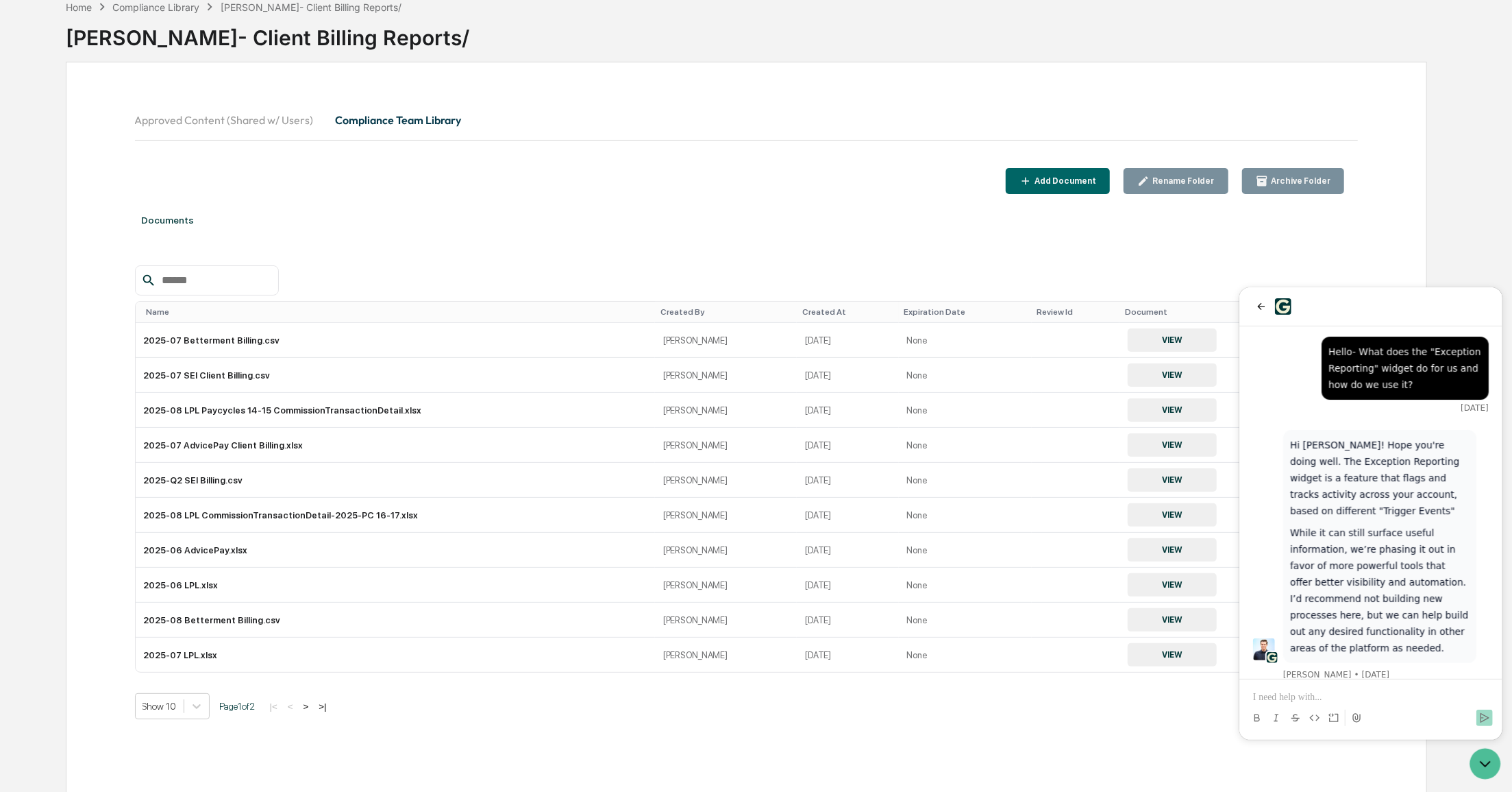
click at [1324, 694] on p at bounding box center [1370, 697] width 235 height 14
click at [1483, 766] on icon "Open customer support" at bounding box center [1485, 763] width 34 height 34
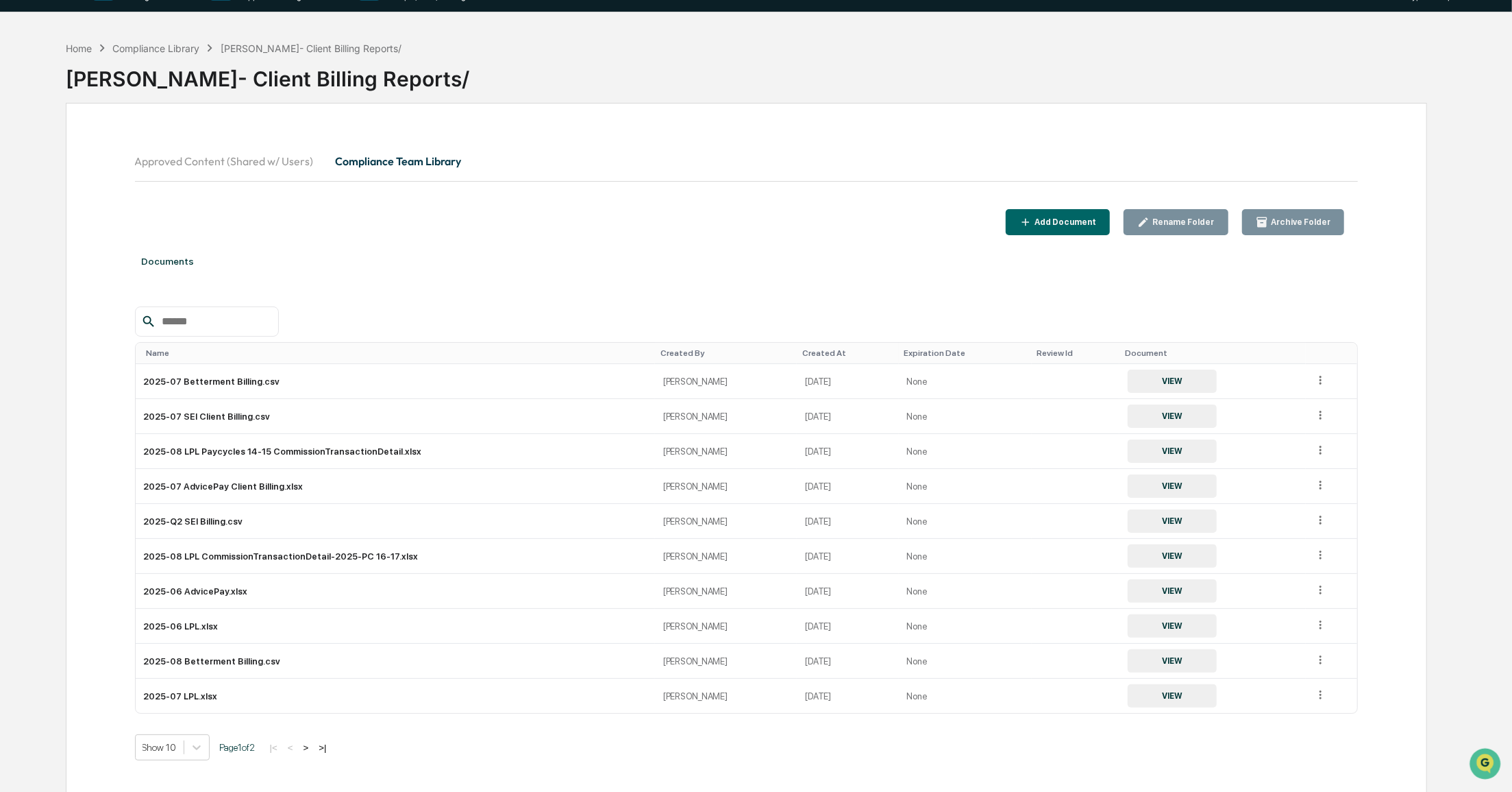
scroll to position [0, 0]
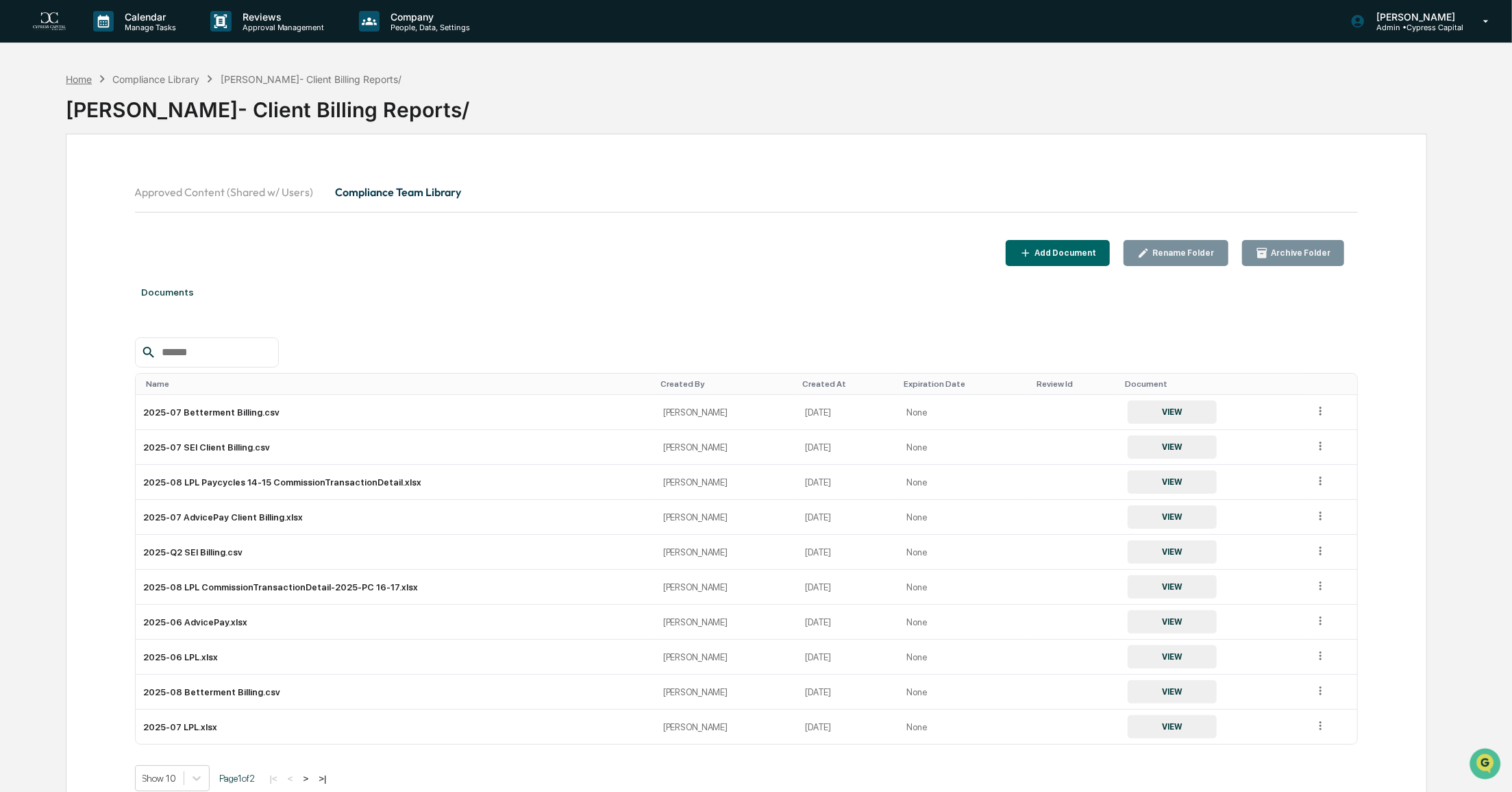
click at [73, 77] on div "Home" at bounding box center [79, 79] width 26 height 12
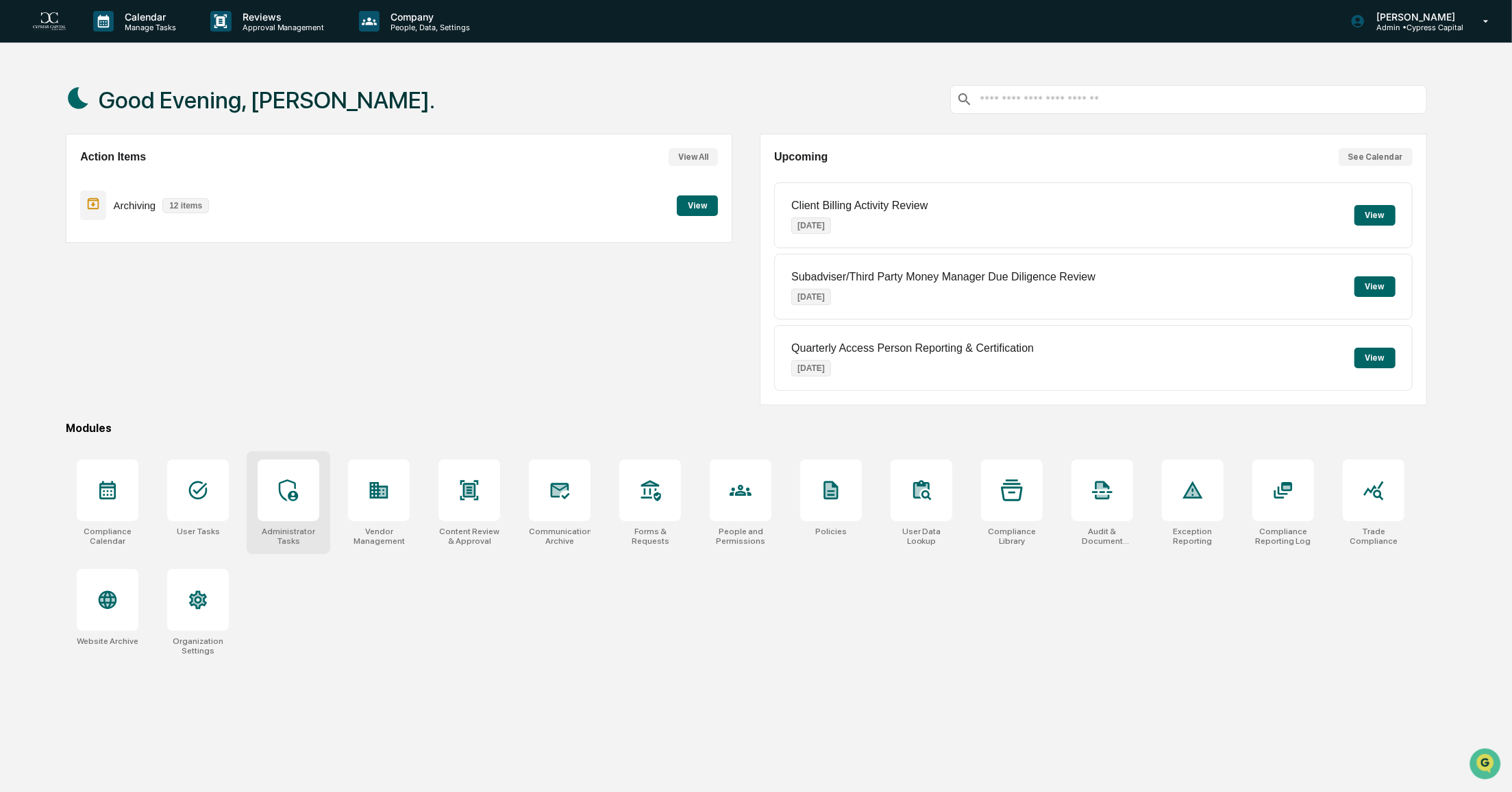
click at [287, 511] on div at bounding box center [289, 491] width 62 height 62
